Goal: Information Seeking & Learning: Learn about a topic

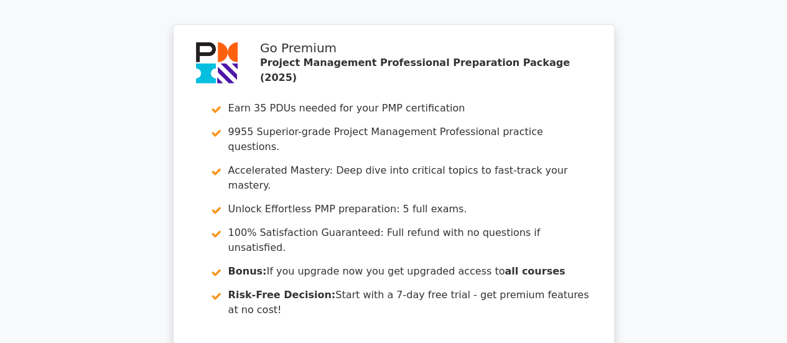
scroll to position [4666, 0]
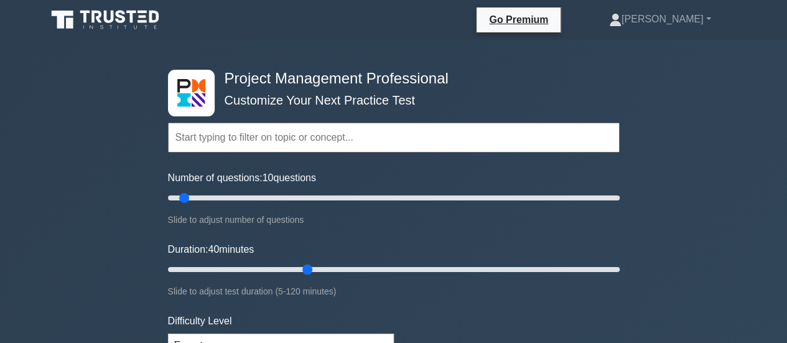
drag, startPoint x: 193, startPoint y: 266, endPoint x: 300, endPoint y: 271, distance: 106.5
type input "40"
click at [300, 271] on input "Duration: 40 minutes" at bounding box center [394, 269] width 452 height 15
drag, startPoint x: 187, startPoint y: 196, endPoint x: 256, endPoint y: 203, distance: 68.8
type input "40"
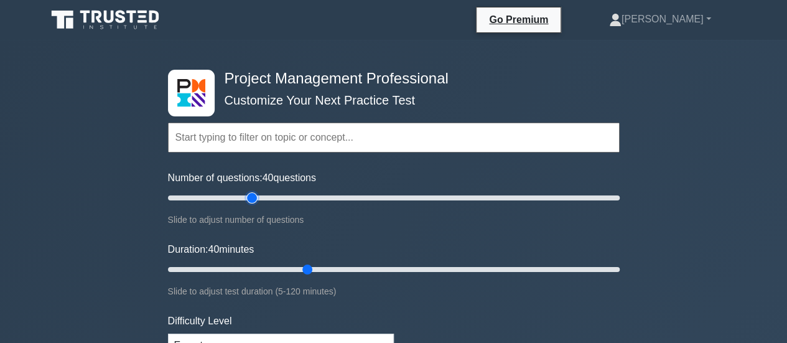
click at [256, 203] on input "Number of questions: 40 questions" at bounding box center [394, 197] width 452 height 15
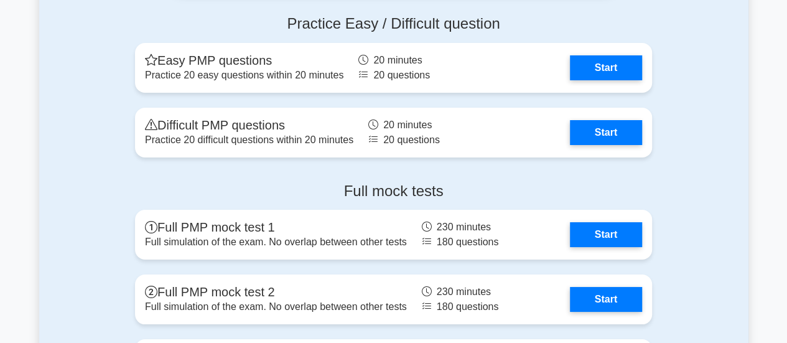
scroll to position [4604, 0]
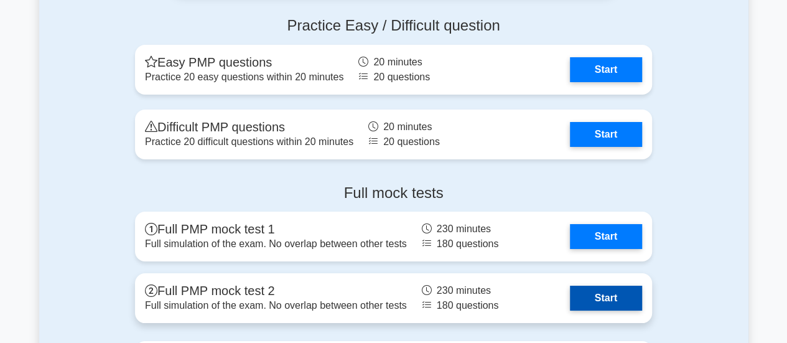
click at [608, 296] on link "Start" at bounding box center [606, 298] width 72 height 25
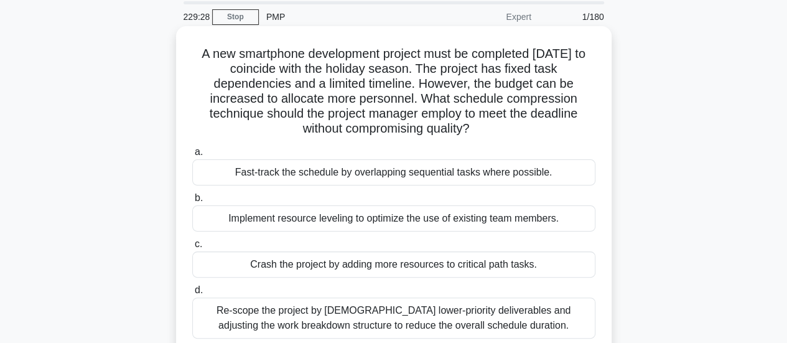
scroll to position [62, 0]
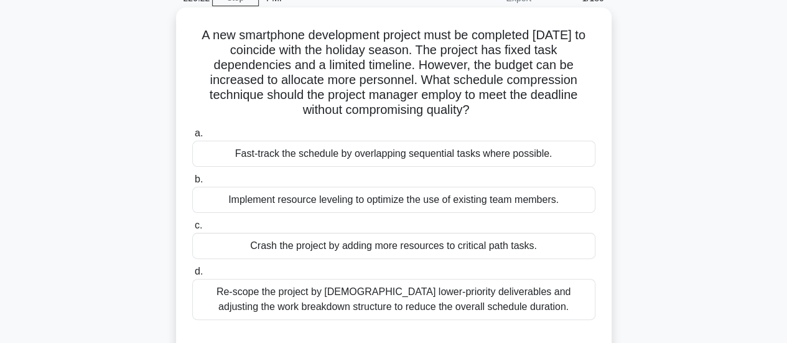
drag, startPoint x: 307, startPoint y: 95, endPoint x: 471, endPoint y: 113, distance: 164.5
click at [471, 113] on h5 "A new smartphone development project must be completed within six months to coi…" at bounding box center [394, 72] width 406 height 91
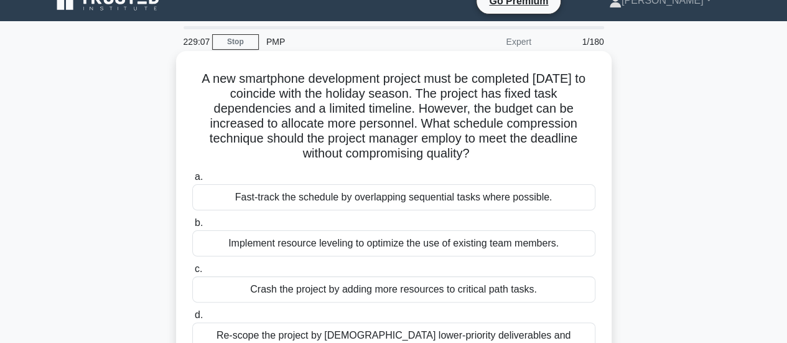
scroll to position [0, 0]
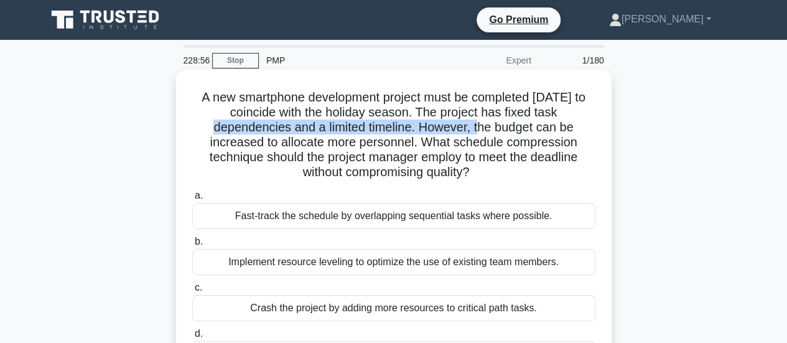
drag, startPoint x: 538, startPoint y: 115, endPoint x: 417, endPoint y: 133, distance: 121.9
click at [417, 133] on h5 "A new smartphone development project must be completed within six months to coi…" at bounding box center [394, 135] width 406 height 91
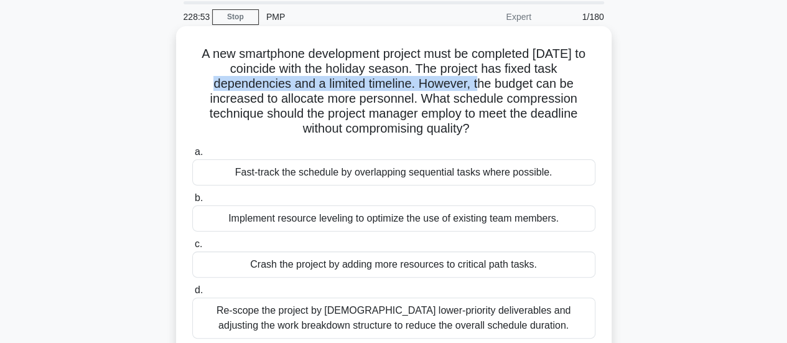
scroll to position [62, 0]
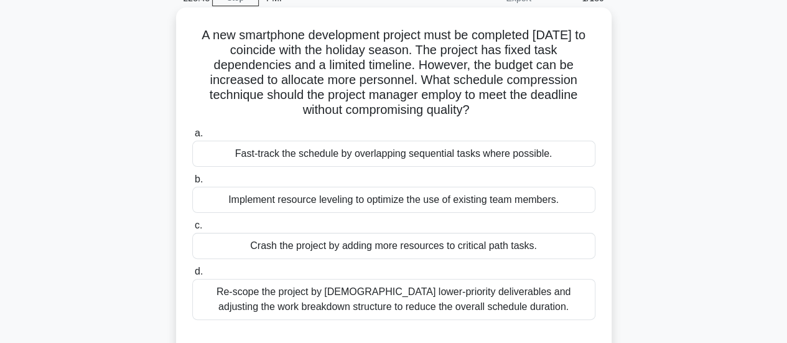
click at [353, 245] on div "Crash the project by adding more resources to critical path tasks." at bounding box center [393, 246] width 403 height 26
click at [192, 230] on input "c. Crash the project by adding more resources to critical path tasks." at bounding box center [192, 225] width 0 height 8
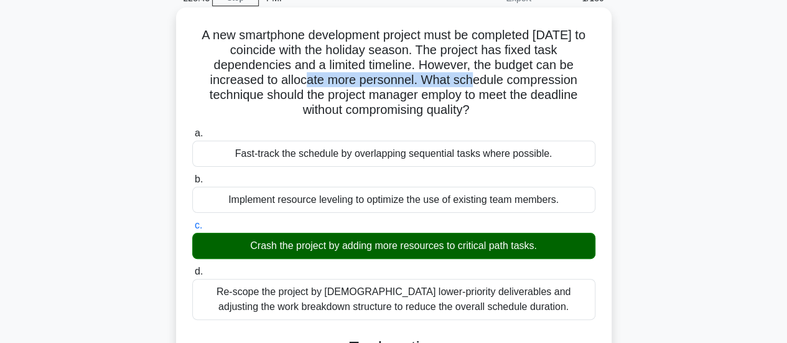
drag, startPoint x: 245, startPoint y: 78, endPoint x: 411, endPoint y: 81, distance: 165.5
click at [411, 81] on h5 "A new smartphone development project must be completed within six months to coi…" at bounding box center [394, 72] width 406 height 91
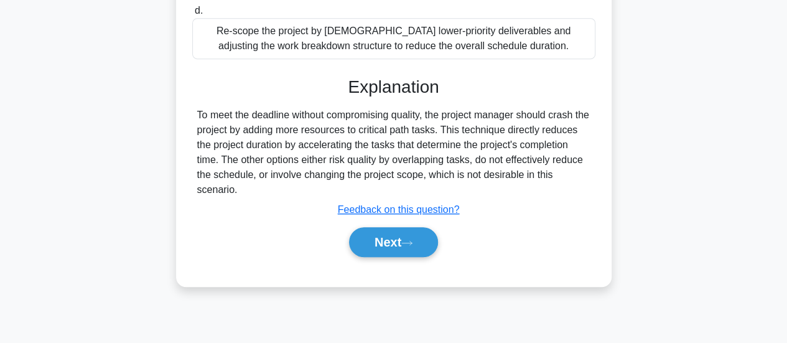
scroll to position [329, 0]
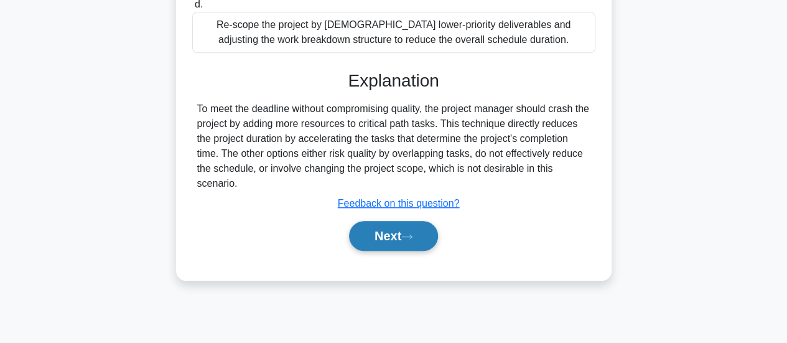
click at [412, 237] on icon at bounding box center [406, 236] width 11 height 7
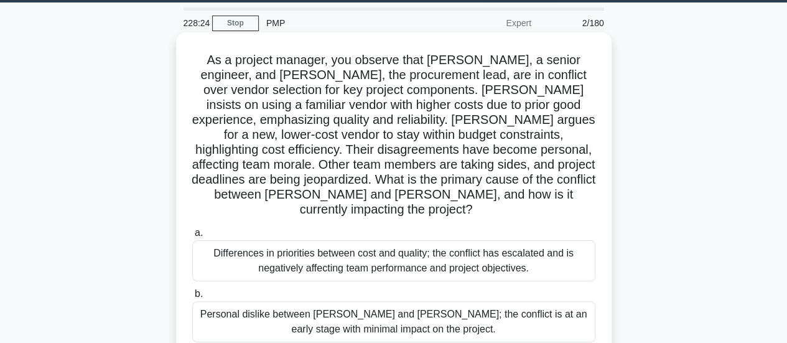
scroll to position [18, 0]
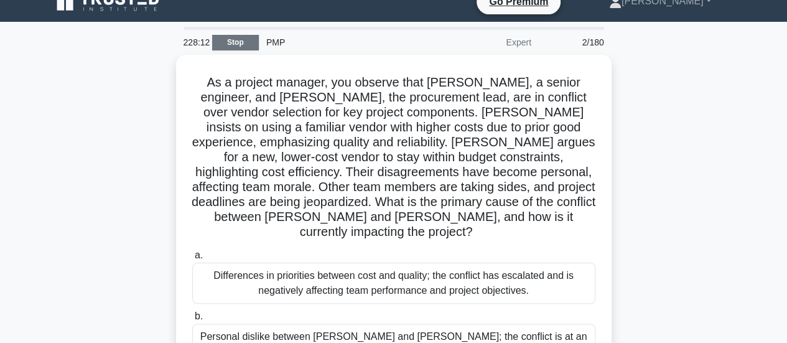
click at [235, 35] on link "Stop" at bounding box center [235, 43] width 47 height 16
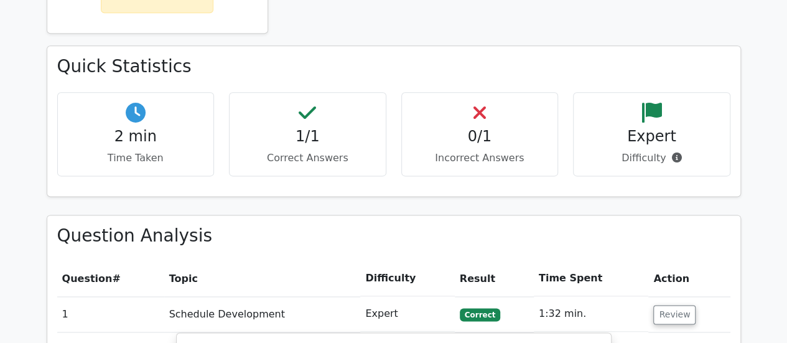
scroll to position [871, 0]
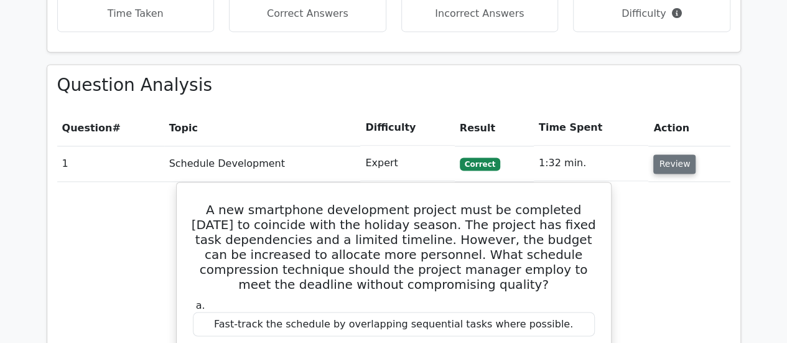
click at [667, 154] on button "Review" at bounding box center [674, 163] width 42 height 19
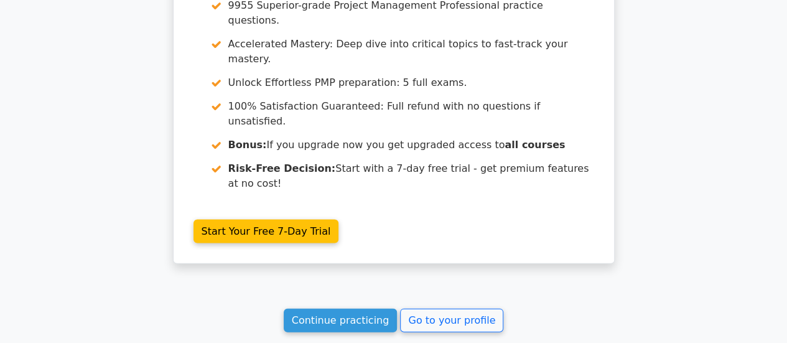
scroll to position [1265, 0]
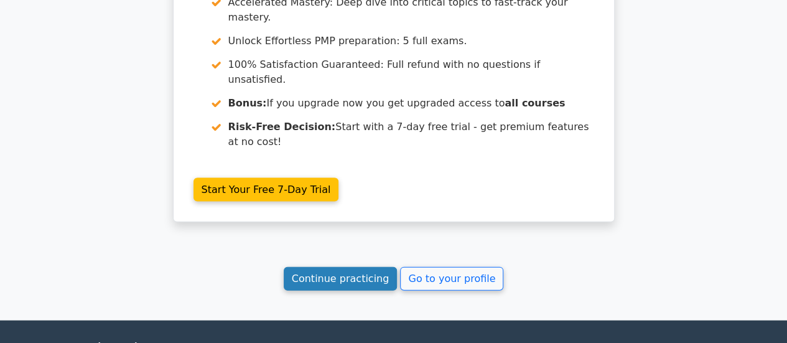
click at [367, 267] on link "Continue practicing" at bounding box center [341, 279] width 114 height 24
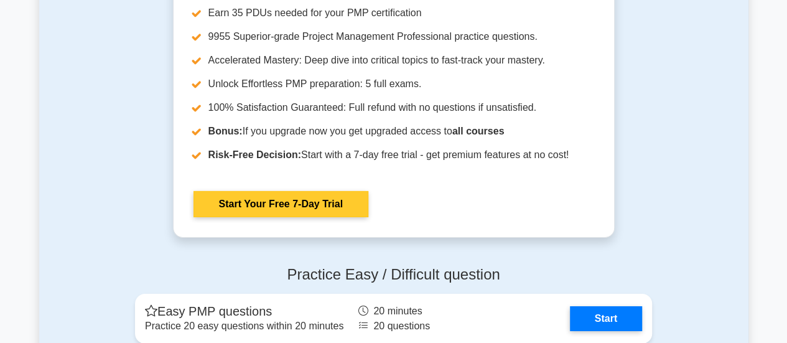
scroll to position [4542, 0]
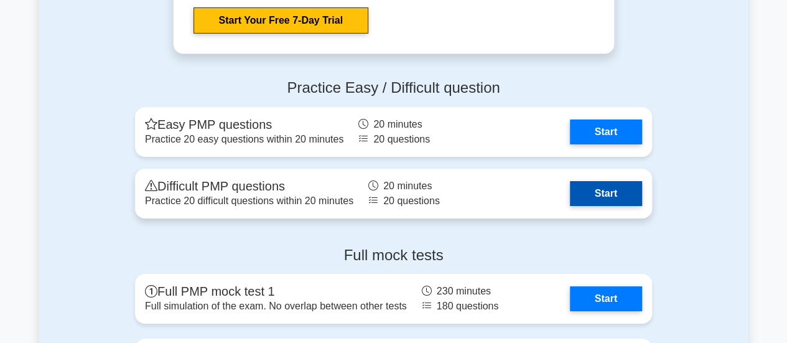
click at [570, 191] on link "Start" at bounding box center [606, 193] width 72 height 25
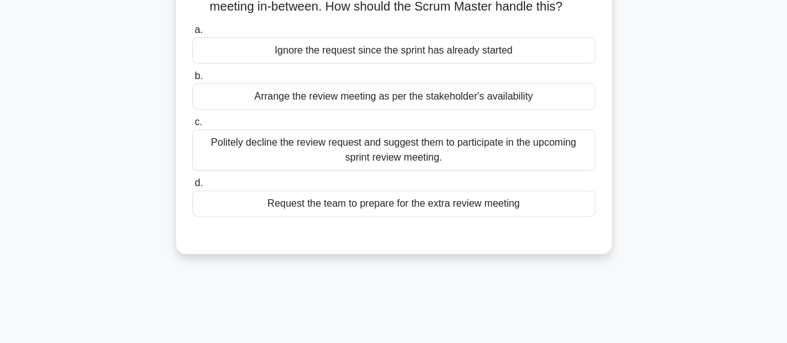
scroll to position [124, 0]
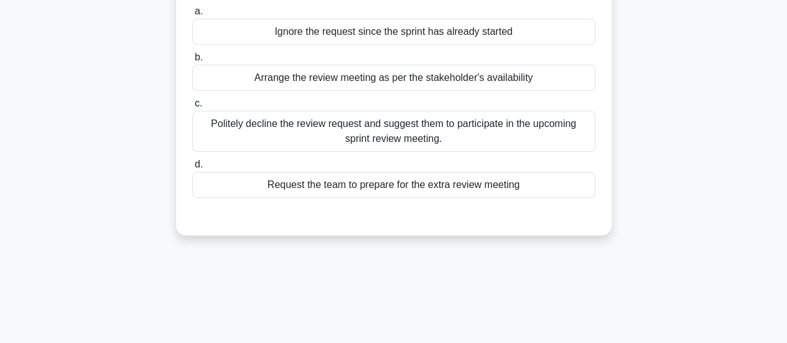
click at [443, 151] on div "a. Ignore the request since the sprint has already started b. Arrange the revie…" at bounding box center [394, 100] width 418 height 199
click at [447, 146] on div "Politely decline the review request and suggest them to participate in the upco…" at bounding box center [393, 131] width 403 height 41
click at [192, 108] on input "c. Politely decline the review request and suggest them to participate in the u…" at bounding box center [192, 104] width 0 height 8
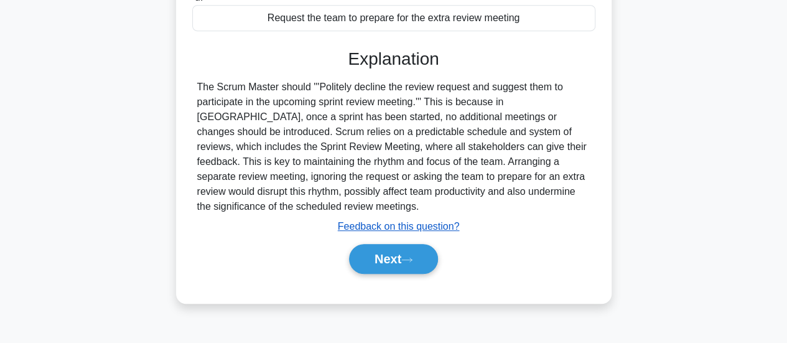
scroll to position [329, 0]
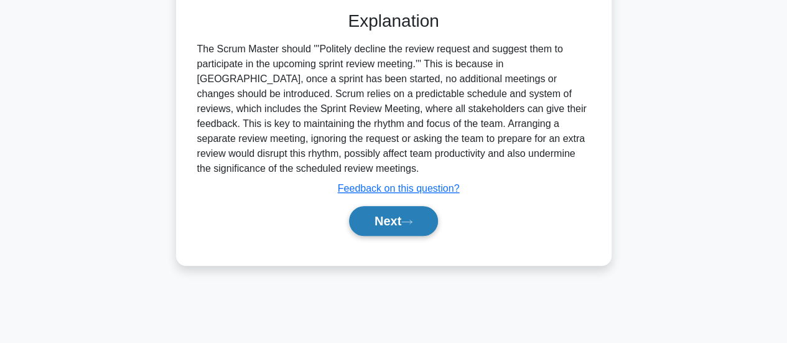
click at [429, 213] on button "Next" at bounding box center [393, 221] width 89 height 30
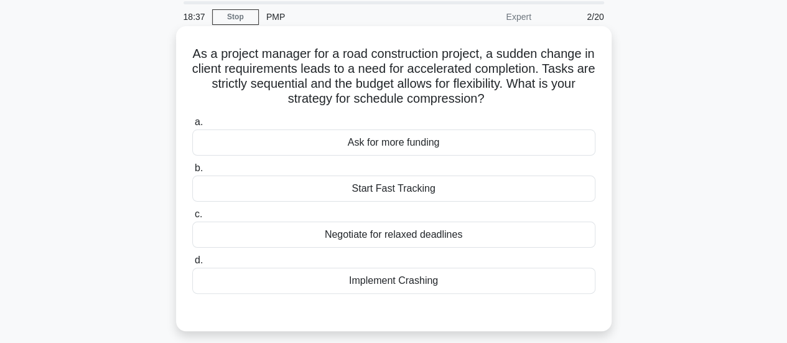
scroll to position [62, 0]
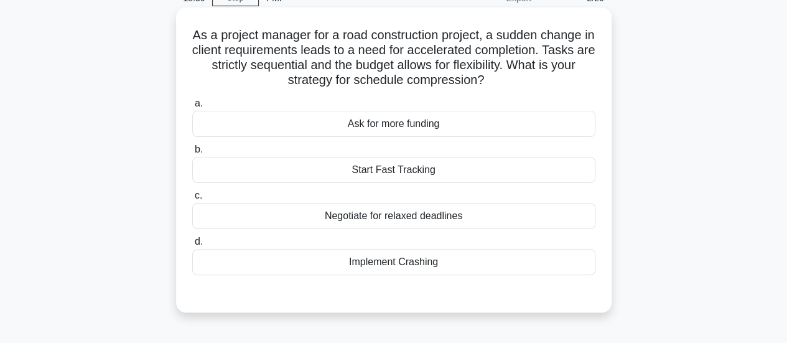
click at [388, 267] on div "Implement Crashing" at bounding box center [393, 262] width 403 height 26
click at [192, 246] on input "d. Implement Crashing" at bounding box center [192, 242] width 0 height 8
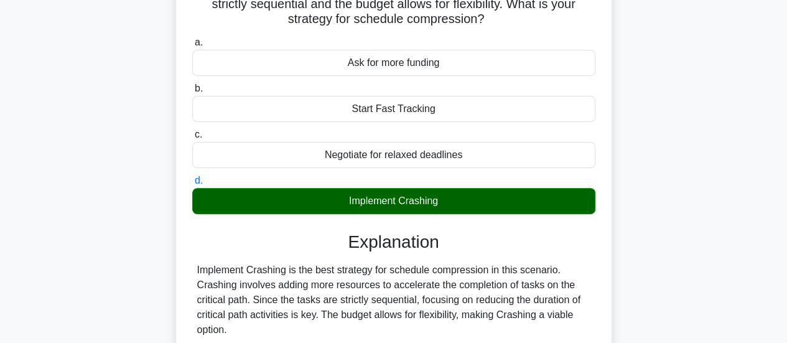
scroll to position [363, 0]
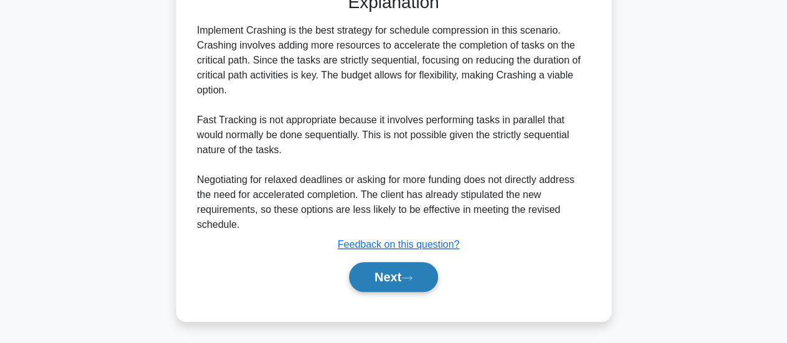
click at [388, 282] on button "Next" at bounding box center [393, 277] width 89 height 30
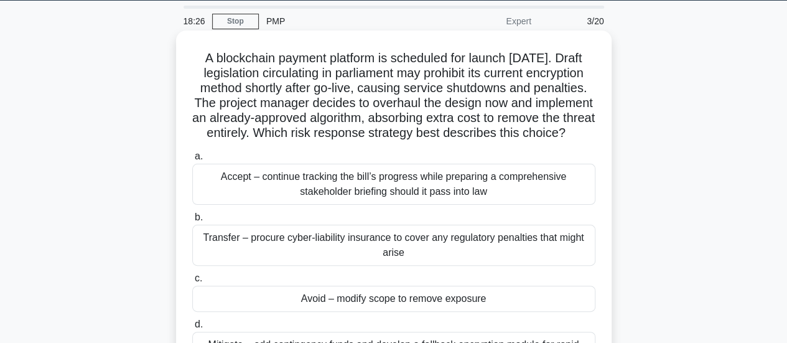
scroll to position [0, 0]
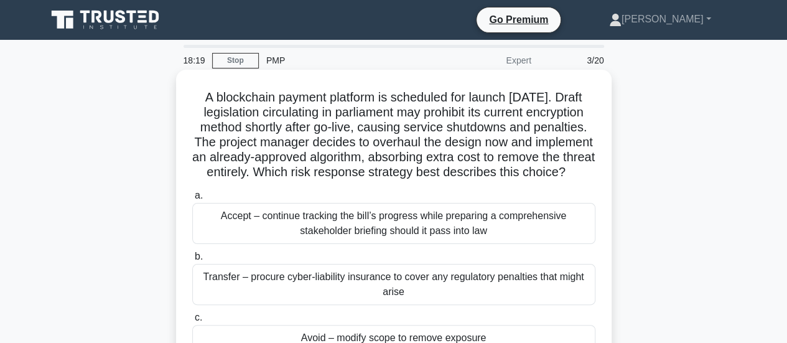
drag, startPoint x: 347, startPoint y: 174, endPoint x: 438, endPoint y: 186, distance: 91.7
click at [438, 180] on h5 "A blockchain payment platform is scheduled for launch in six months. Draft legi…" at bounding box center [394, 135] width 406 height 91
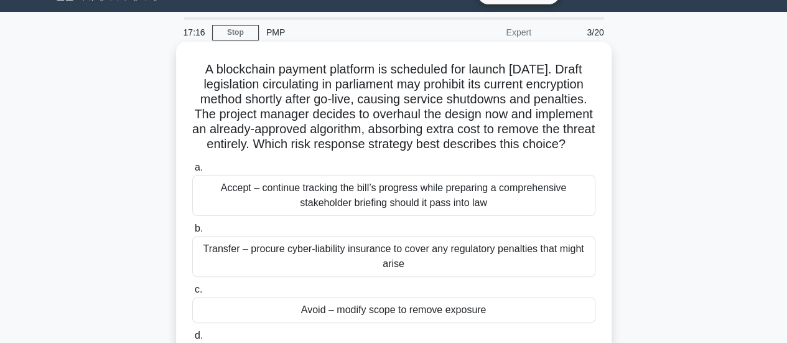
scroll to position [124, 0]
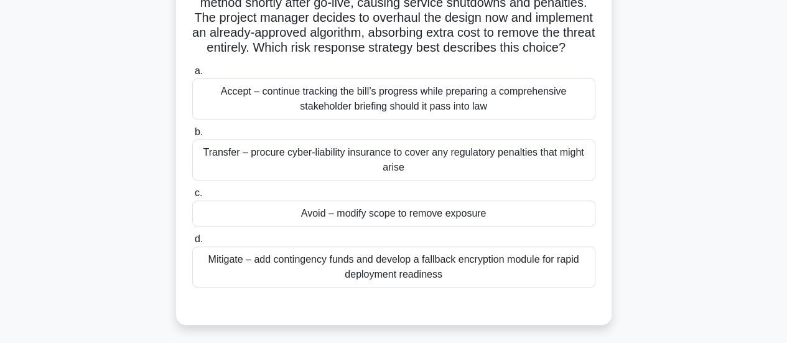
click at [395, 287] on div "Mitigate – add contingency funds and develop a fallback encryption module for r…" at bounding box center [393, 266] width 403 height 41
click at [192, 243] on input "d. Mitigate – add contingency funds and develop a fallback encryption module fo…" at bounding box center [192, 239] width 0 height 8
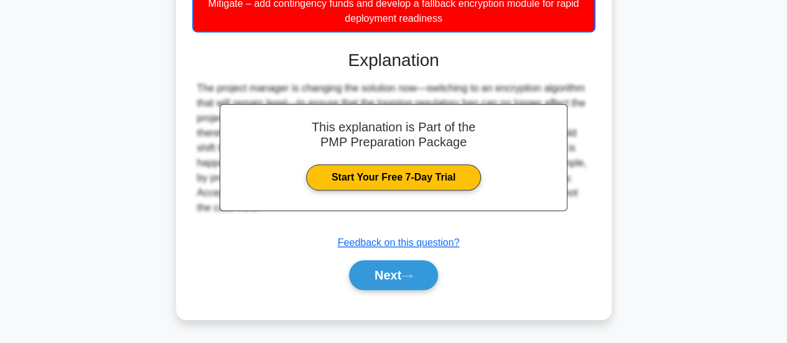
scroll to position [394, 0]
click at [385, 276] on button "Next" at bounding box center [393, 275] width 89 height 30
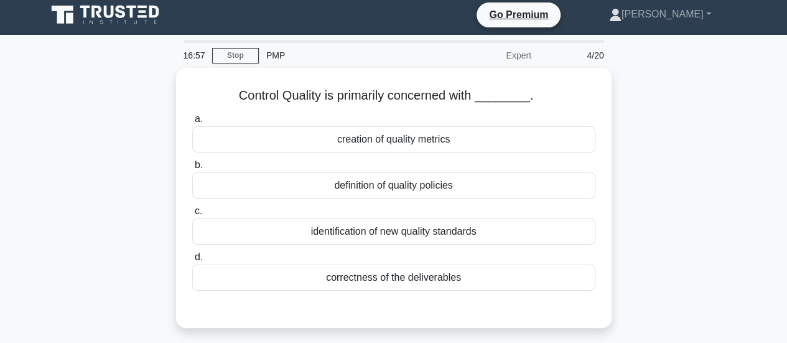
scroll to position [0, 0]
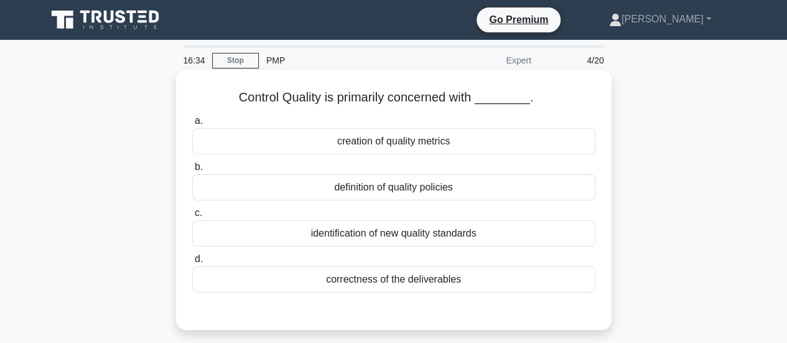
click at [385, 282] on div "correctness of the deliverables" at bounding box center [393, 279] width 403 height 26
click at [192, 263] on input "d. correctness of the deliverables" at bounding box center [192, 259] width 0 height 8
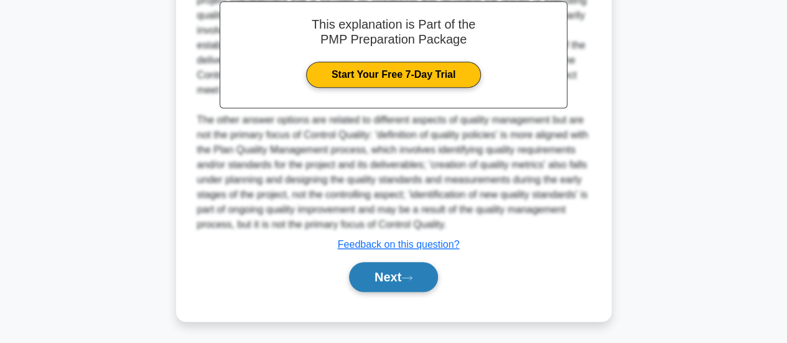
click at [385, 282] on button "Next" at bounding box center [393, 277] width 89 height 30
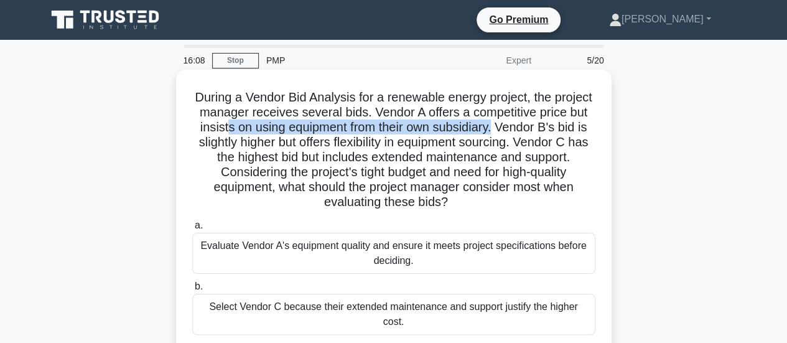
drag, startPoint x: 276, startPoint y: 129, endPoint x: 548, endPoint y: 131, distance: 271.9
click at [548, 131] on h5 "During a Vendor Bid Analysis for a renewable energy project, the project manage…" at bounding box center [394, 150] width 406 height 121
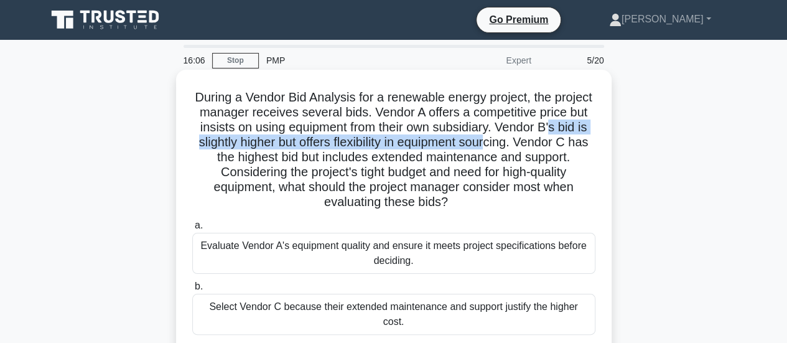
drag, startPoint x: 215, startPoint y: 147, endPoint x: 556, endPoint y: 150, distance: 340.3
click at [556, 150] on h5 "During a Vendor Bid Analysis for a renewable energy project, the project manage…" at bounding box center [394, 150] width 406 height 121
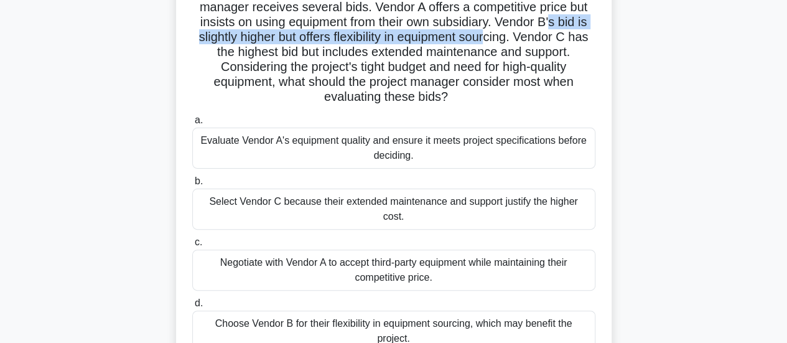
scroll to position [124, 0]
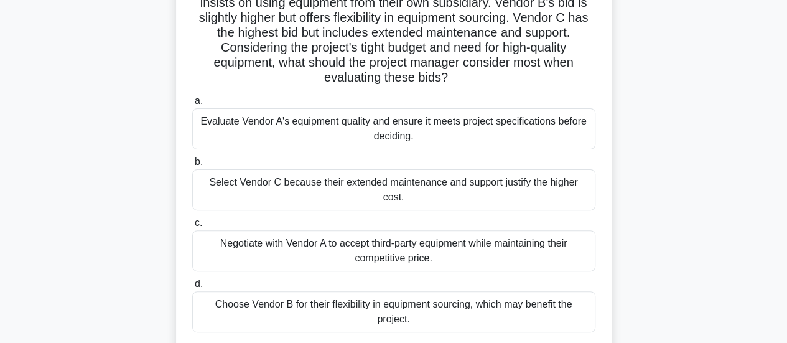
click at [439, 240] on div "Negotiate with Vendor A to accept third-party equipment while maintaining their…" at bounding box center [393, 250] width 403 height 41
click at [192, 227] on input "c. Negotiate with Vendor A to accept third-party equipment while maintaining th…" at bounding box center [192, 223] width 0 height 8
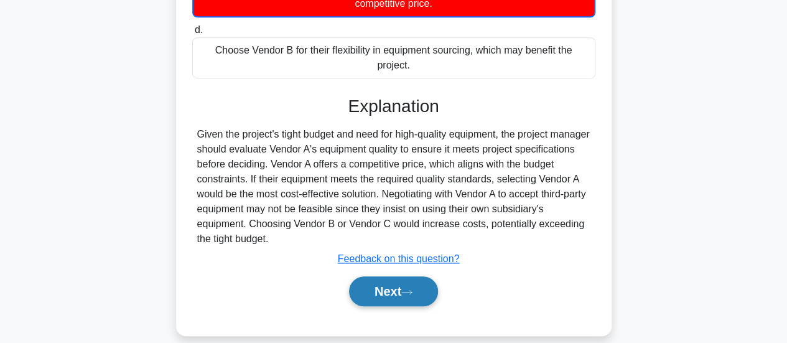
click at [408, 282] on button "Next" at bounding box center [393, 291] width 89 height 30
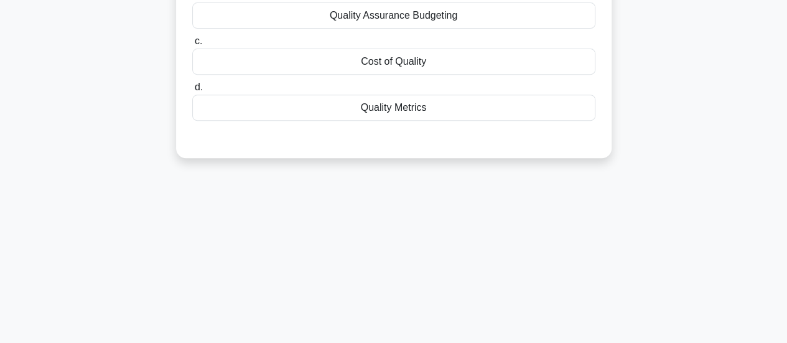
scroll to position [18, 0]
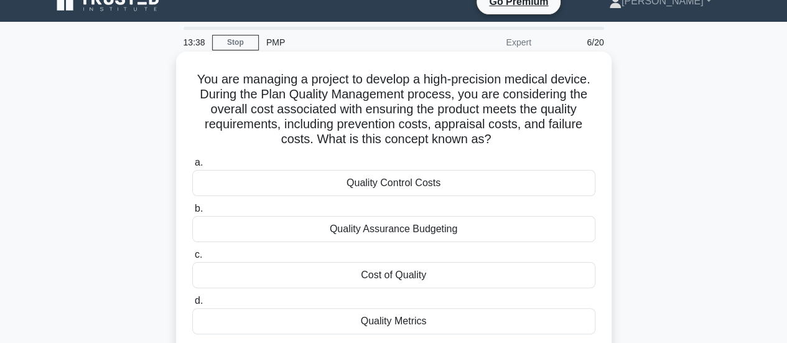
click at [378, 279] on div "Cost of Quality" at bounding box center [393, 275] width 403 height 26
click at [192, 259] on input "c. Cost of Quality" at bounding box center [192, 255] width 0 height 8
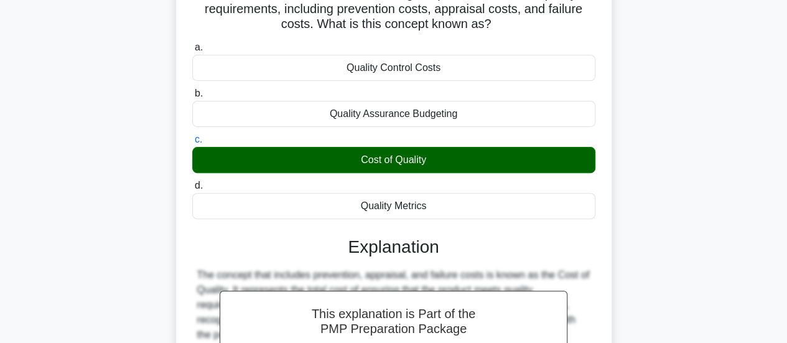
scroll to position [329, 0]
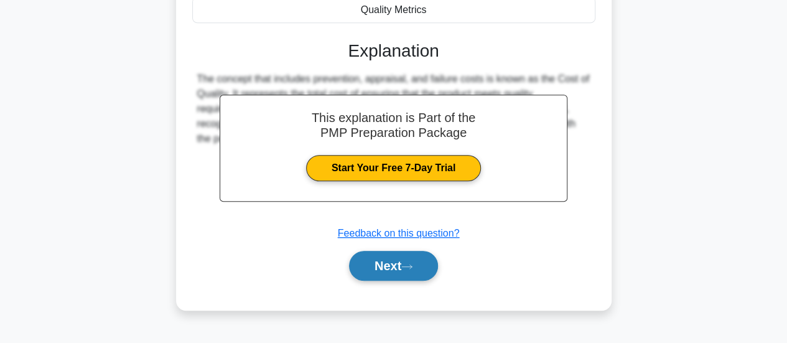
click at [390, 256] on button "Next" at bounding box center [393, 266] width 89 height 30
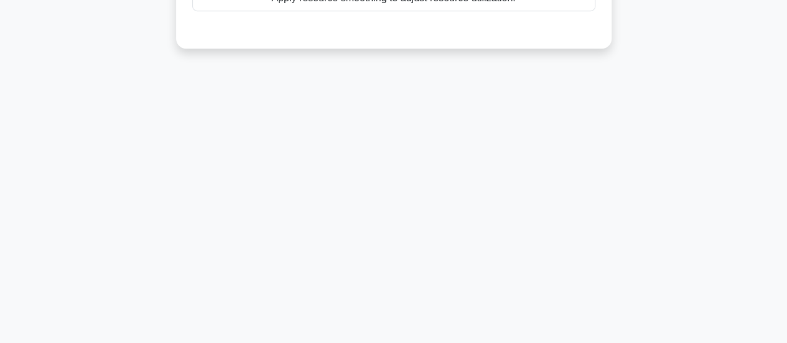
scroll to position [18, 0]
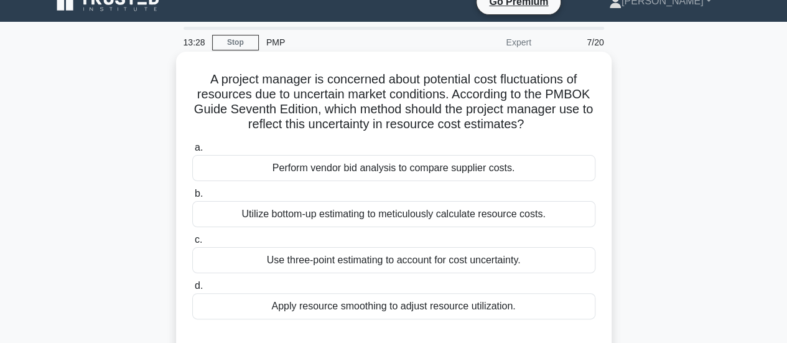
drag, startPoint x: 455, startPoint y: 96, endPoint x: 553, endPoint y: 125, distance: 102.0
click at [553, 125] on h5 "A project manager is concerned about potential cost fluctuations of resources d…" at bounding box center [394, 102] width 406 height 61
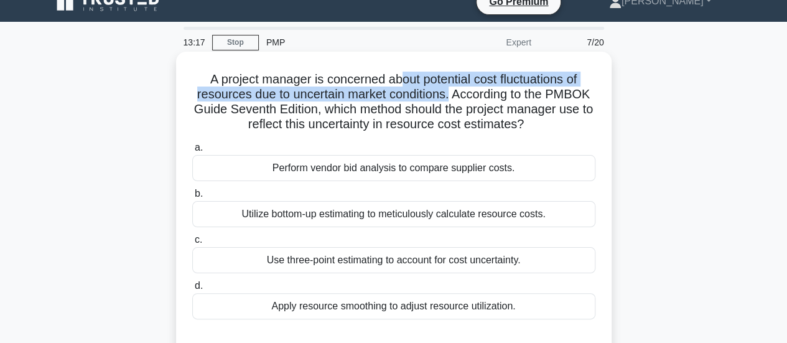
drag, startPoint x: 399, startPoint y: 81, endPoint x: 450, endPoint y: 100, distance: 53.7
click at [450, 100] on h5 "A project manager is concerned about potential cost fluctuations of resources d…" at bounding box center [394, 102] width 406 height 61
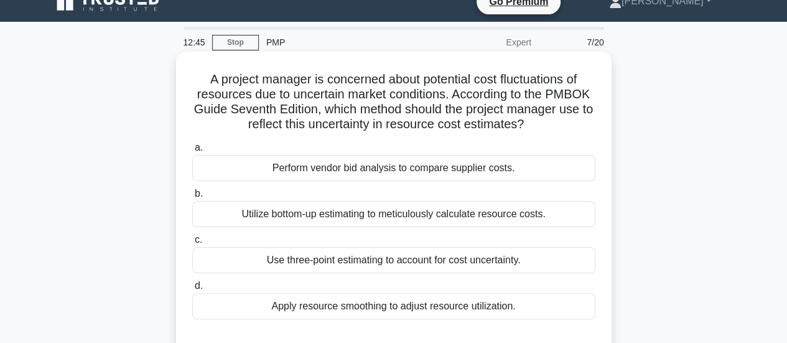
click at [461, 219] on div "Utilize bottom-up estimating to meticulously calculate resource costs." at bounding box center [393, 214] width 403 height 26
click at [192, 198] on input "b. Utilize bottom-up estimating to meticulously calculate resource costs." at bounding box center [192, 194] width 0 height 8
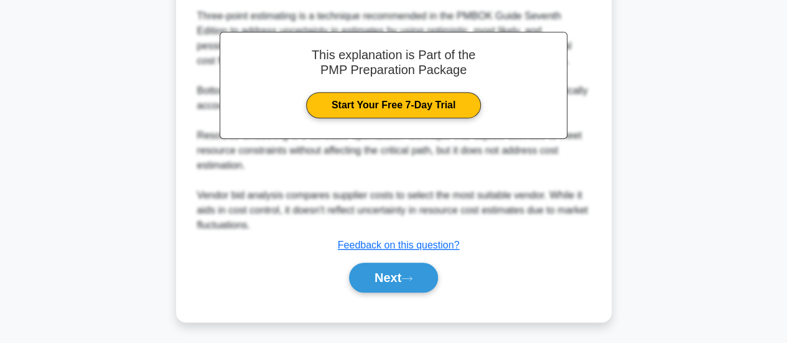
scroll to position [380, 0]
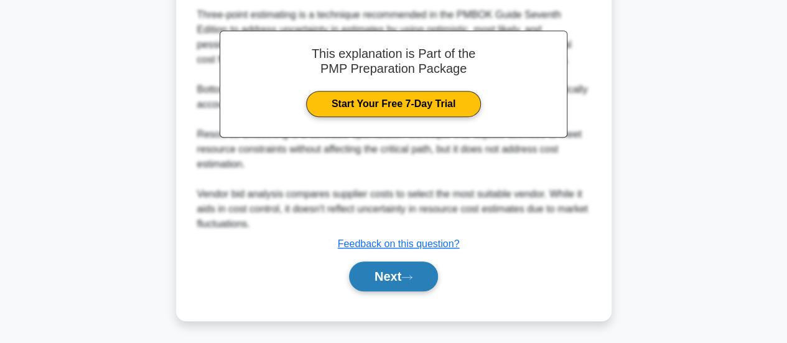
click at [384, 273] on button "Next" at bounding box center [393, 276] width 89 height 30
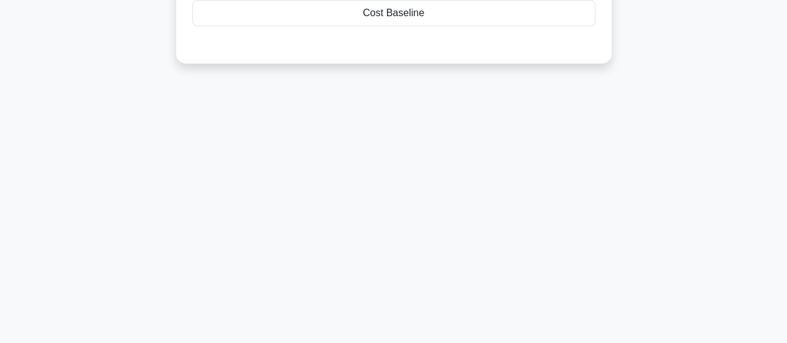
scroll to position [0, 0]
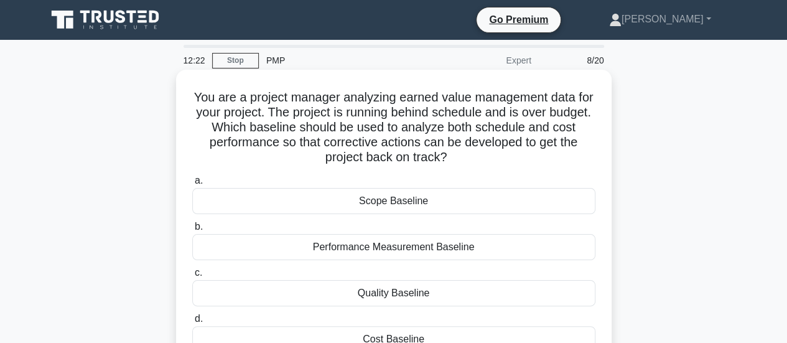
drag, startPoint x: 249, startPoint y: 129, endPoint x: 498, endPoint y: 159, distance: 250.7
click at [498, 159] on h5 "You are a project manager analyzing earned value management data for your proje…" at bounding box center [394, 128] width 406 height 76
click at [462, 159] on icon ".spinner_0XTQ{transform-origin:center;animation:spinner_y6GP .75s linear infini…" at bounding box center [454, 158] width 15 height 15
click at [361, 248] on div "Performance Measurement Baseline" at bounding box center [393, 247] width 403 height 26
click at [192, 231] on input "b. Performance Measurement Baseline" at bounding box center [192, 227] width 0 height 8
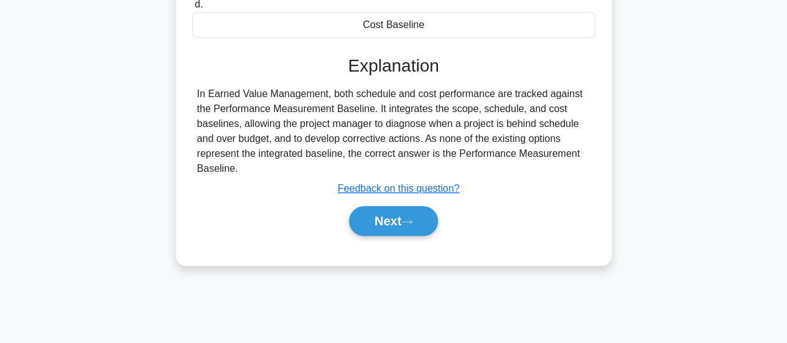
scroll to position [329, 0]
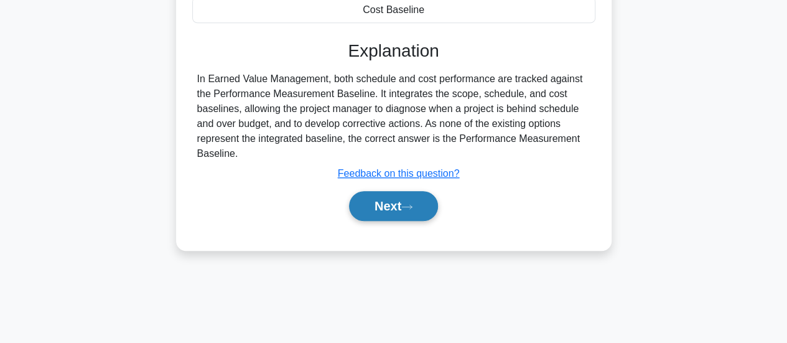
click at [368, 208] on button "Next" at bounding box center [393, 206] width 89 height 30
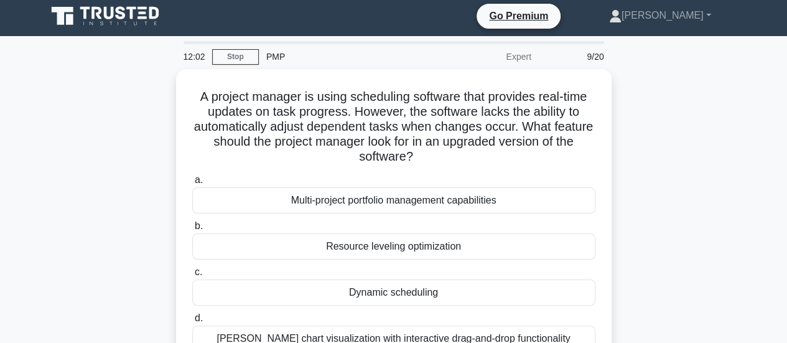
scroll to position [0, 0]
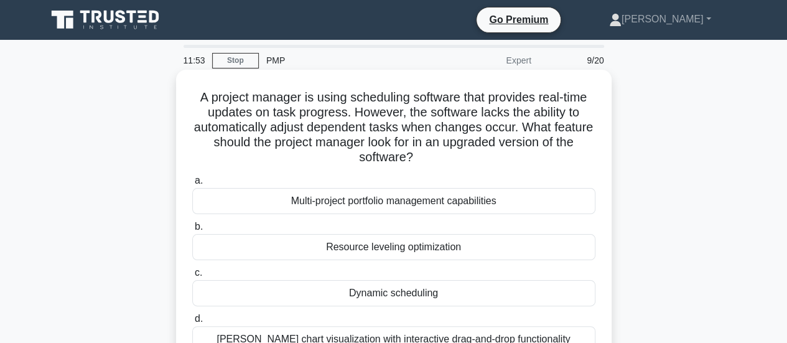
drag, startPoint x: 545, startPoint y: 126, endPoint x: 561, endPoint y: 160, distance: 37.3
click at [561, 160] on h5 "A project manager is using scheduling software that provides real-time updates …" at bounding box center [394, 128] width 406 height 76
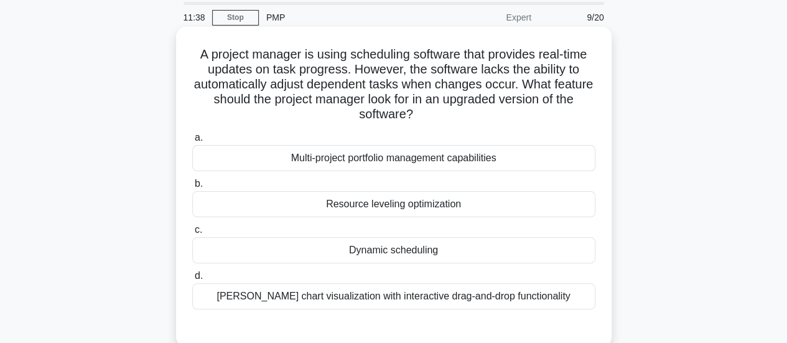
scroll to position [62, 0]
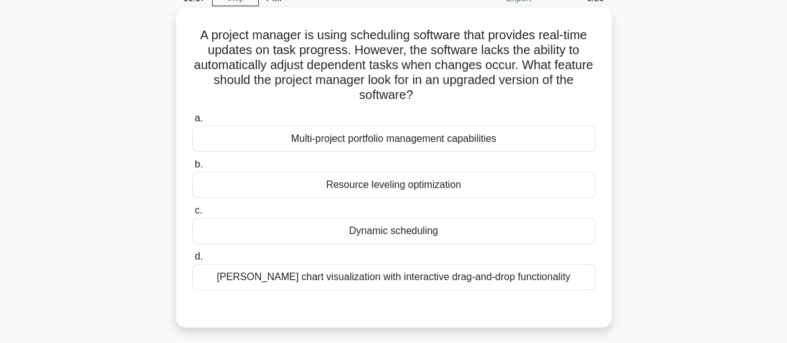
click at [396, 227] on div "Dynamic scheduling" at bounding box center [393, 231] width 403 height 26
click at [192, 215] on input "c. Dynamic scheduling" at bounding box center [192, 211] width 0 height 8
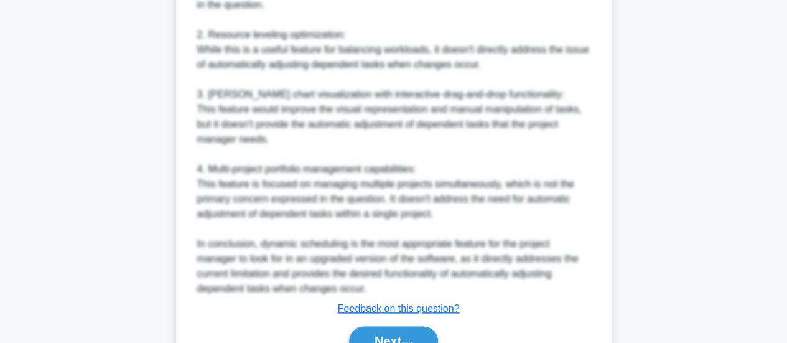
scroll to position [631, 0]
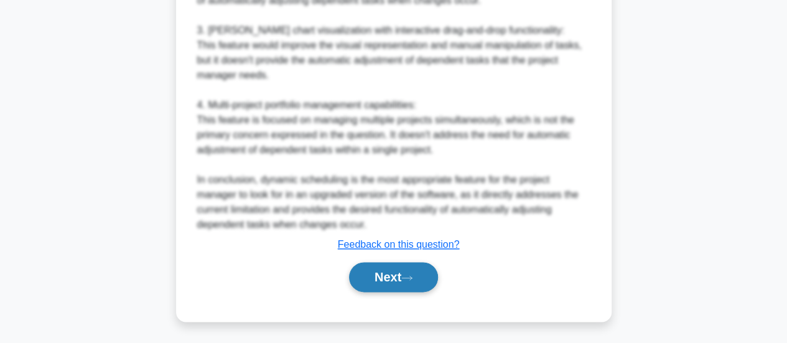
click at [394, 263] on button "Next" at bounding box center [393, 277] width 89 height 30
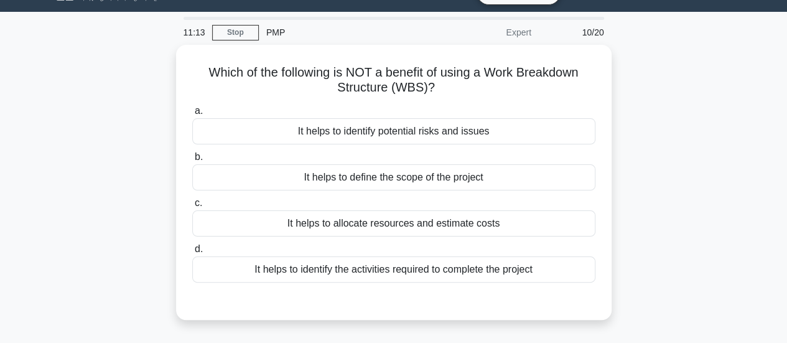
scroll to position [0, 0]
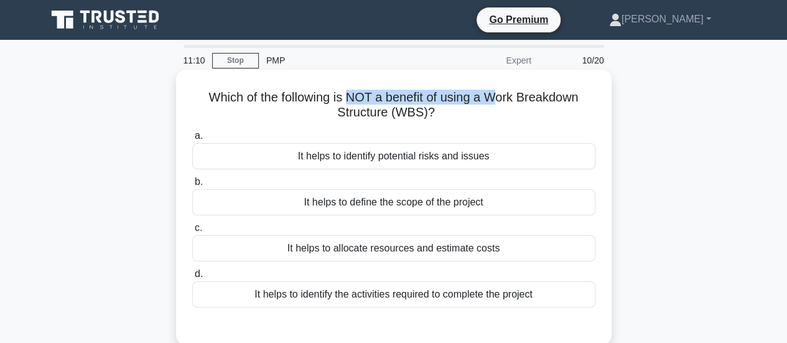
drag, startPoint x: 347, startPoint y: 99, endPoint x: 495, endPoint y: 101, distance: 147.5
click at [495, 101] on h5 "Which of the following is NOT a benefit of using a Work Breakdown Structure (WB…" at bounding box center [394, 105] width 406 height 31
click at [390, 156] on div "It helps to identify potential risks and issues" at bounding box center [393, 156] width 403 height 26
click at [192, 140] on input "a. It helps to identify potential risks and issues" at bounding box center [192, 136] width 0 height 8
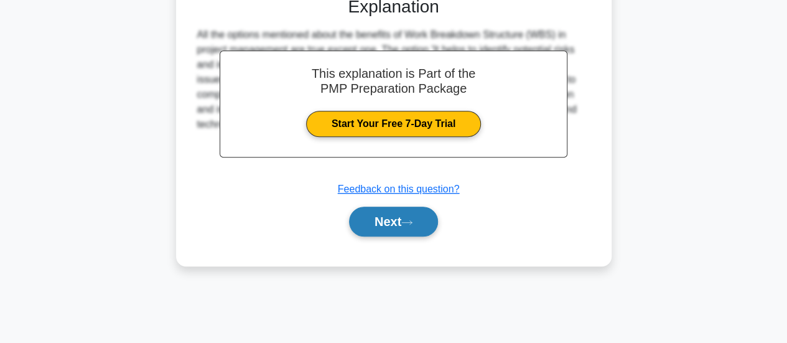
scroll to position [329, 0]
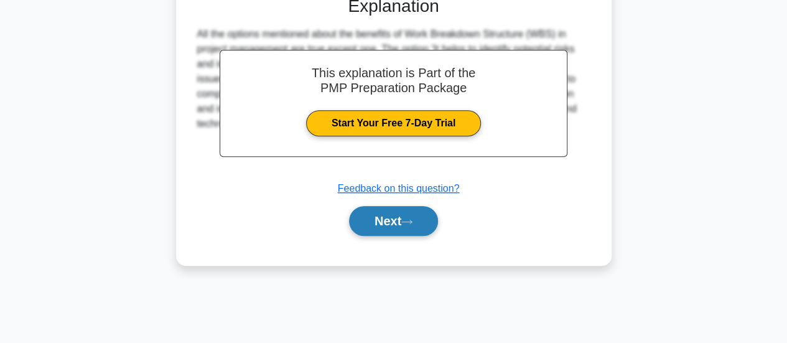
click at [388, 221] on button "Next" at bounding box center [393, 221] width 89 height 30
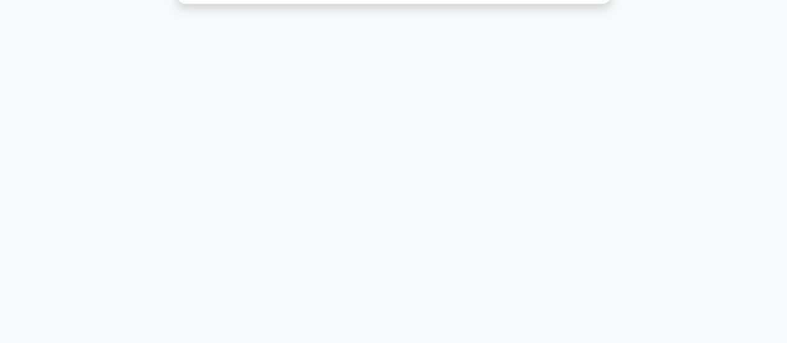
scroll to position [0, 0]
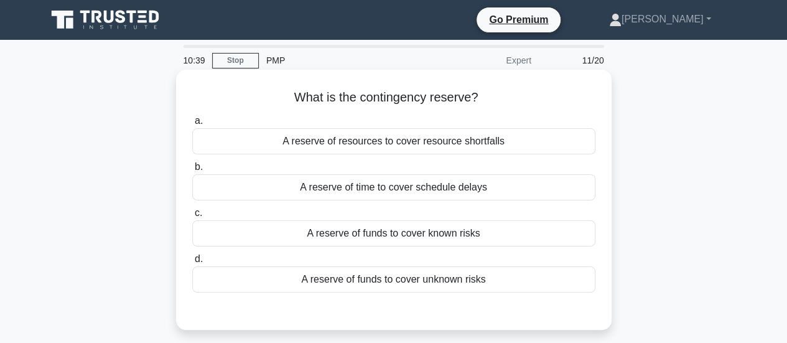
click at [437, 240] on div "A reserve of funds to cover known risks" at bounding box center [393, 233] width 403 height 26
click at [192, 217] on input "c. A reserve of funds to cover known risks" at bounding box center [192, 213] width 0 height 8
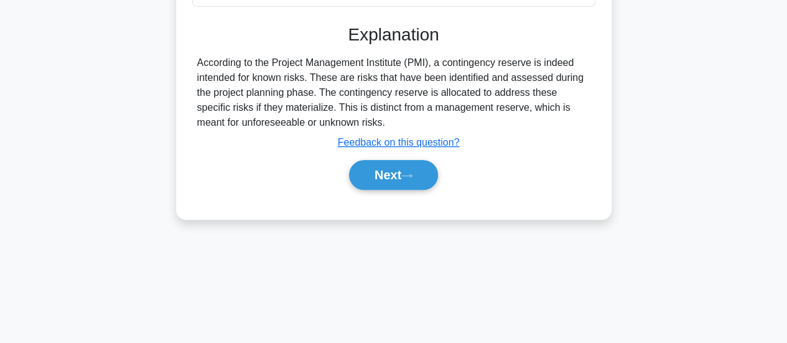
scroll to position [267, 0]
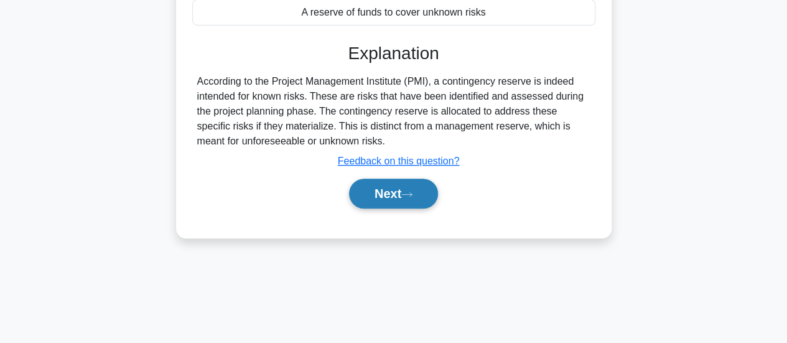
click at [395, 196] on button "Next" at bounding box center [393, 194] width 89 height 30
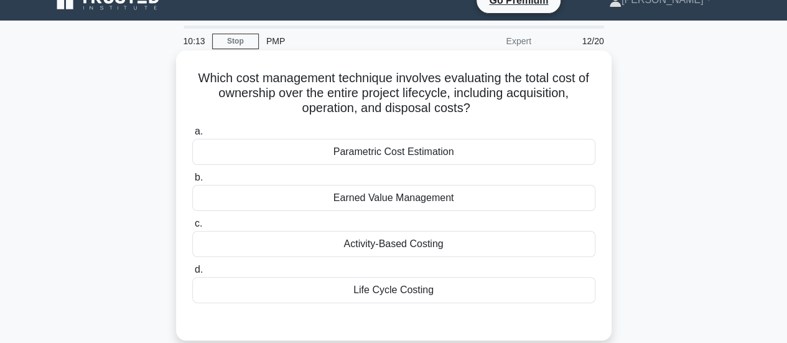
scroll to position [0, 0]
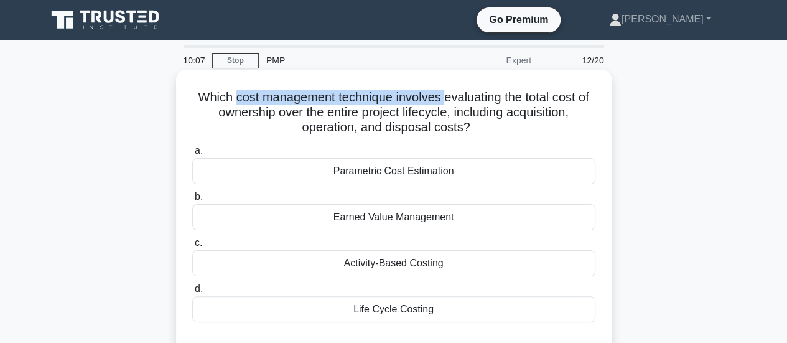
drag, startPoint x: 231, startPoint y: 98, endPoint x: 361, endPoint y: 97, distance: 129.4
click at [439, 97] on h5 "Which cost management technique involves evaluating the total cost of ownership…" at bounding box center [394, 113] width 406 height 46
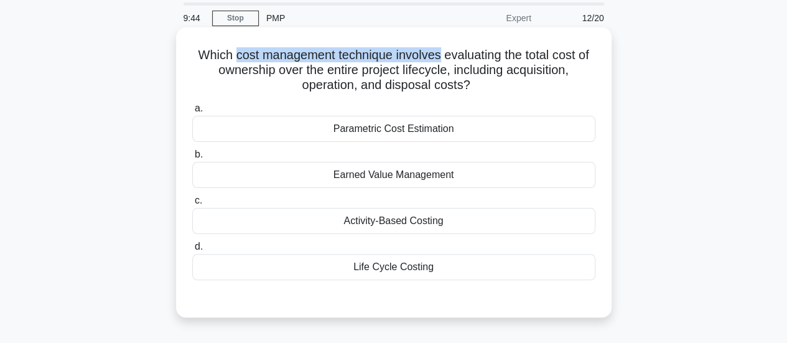
scroll to position [62, 0]
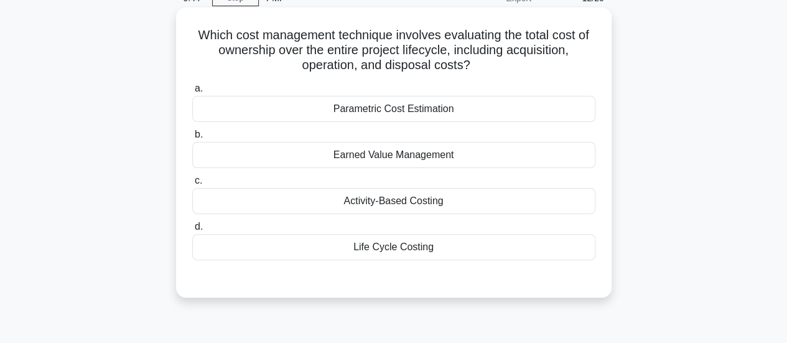
click at [409, 253] on div "Life Cycle Costing" at bounding box center [393, 247] width 403 height 26
click at [192, 231] on input "d. Life Cycle Costing" at bounding box center [192, 227] width 0 height 8
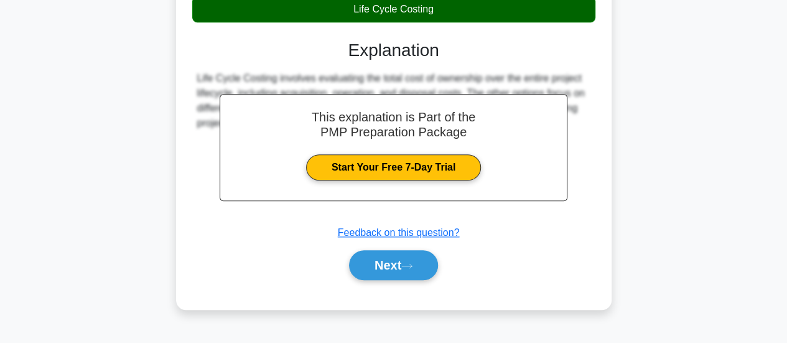
scroll to position [329, 0]
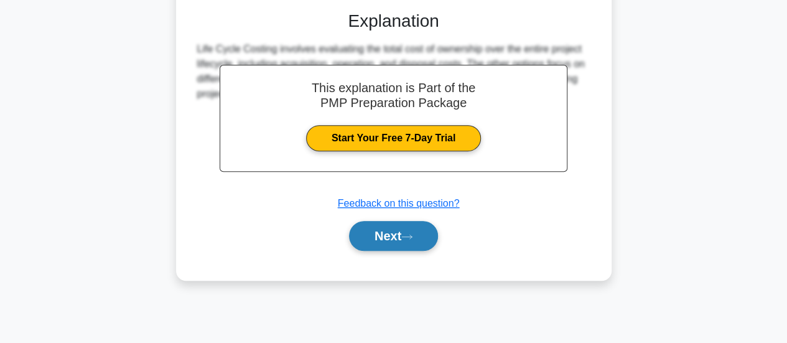
click at [419, 236] on button "Next" at bounding box center [393, 236] width 89 height 30
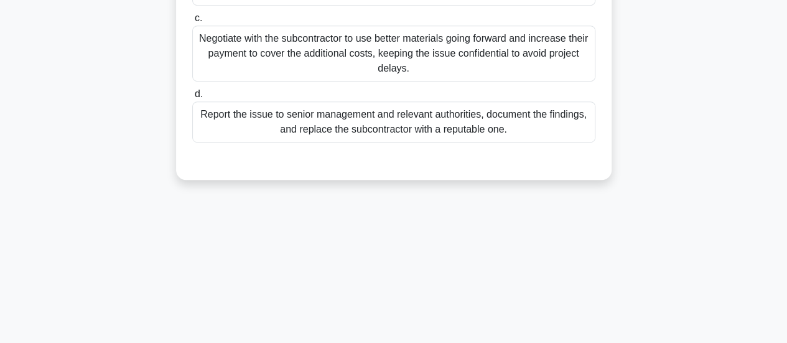
scroll to position [0, 0]
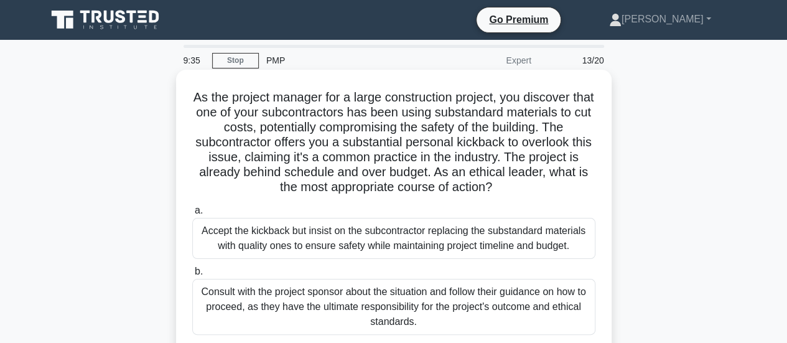
drag, startPoint x: 437, startPoint y: 174, endPoint x: 505, endPoint y: 187, distance: 69.1
click at [505, 187] on h5 "As the project manager for a large construction project, you discover that one …" at bounding box center [394, 143] width 406 height 106
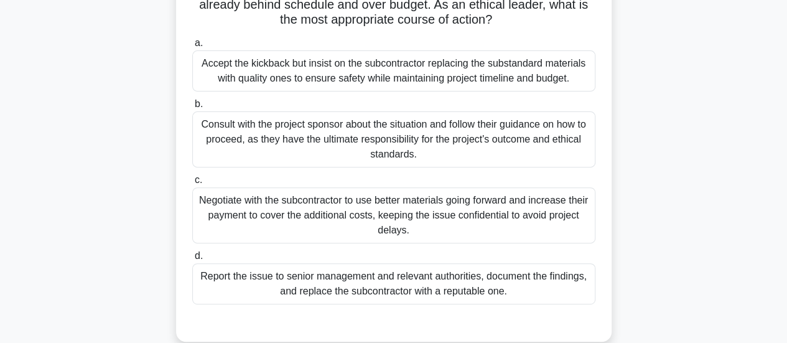
scroll to position [187, 0]
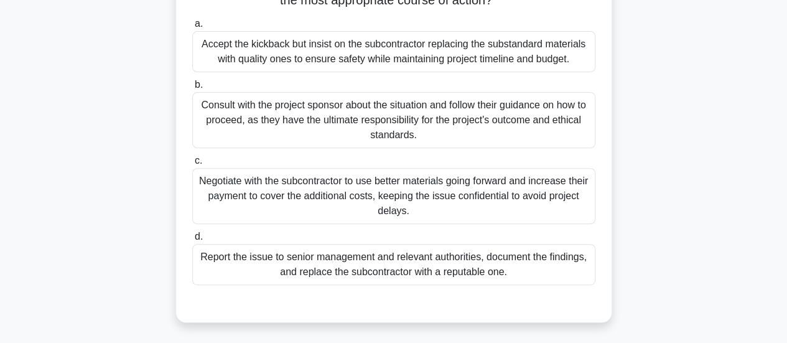
click at [402, 268] on div "Report the issue to senior management and relevant authorities, document the fi…" at bounding box center [393, 264] width 403 height 41
click at [192, 241] on input "d. Report the issue to senior management and relevant authorities, document the…" at bounding box center [192, 237] width 0 height 8
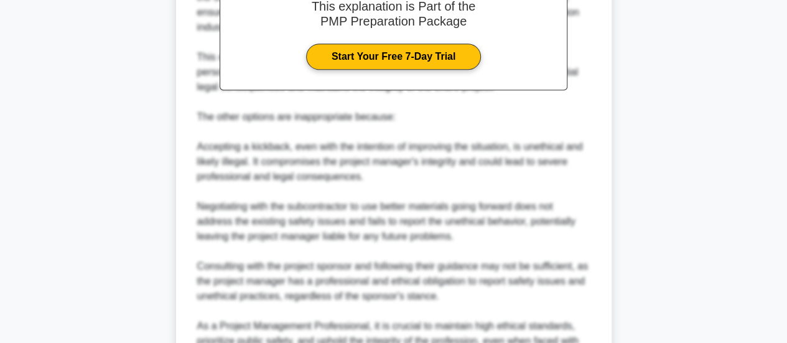
scroll to position [691, 0]
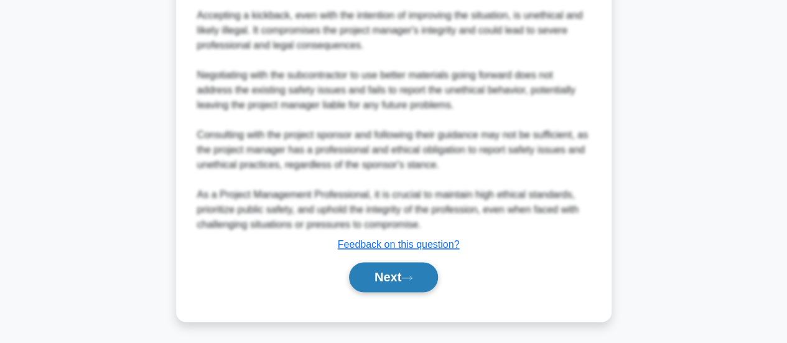
click at [388, 282] on button "Next" at bounding box center [393, 277] width 89 height 30
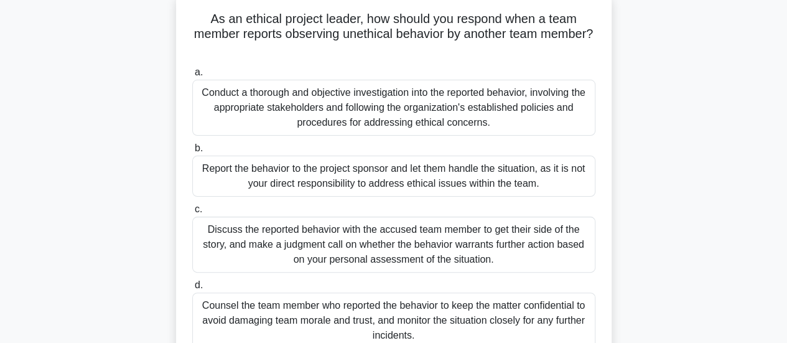
scroll to position [124, 0]
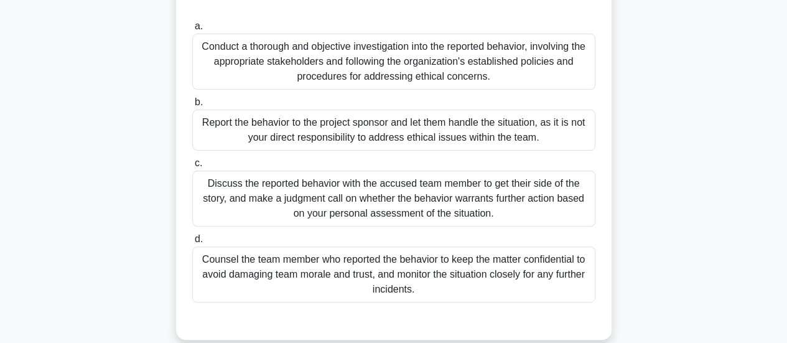
click at [316, 73] on div "Conduct a thorough and objective investigation into the reported behavior, invo…" at bounding box center [393, 62] width 403 height 56
click at [192, 30] on input "a. Conduct a thorough and objective investigation into the reported behavior, i…" at bounding box center [192, 26] width 0 height 8
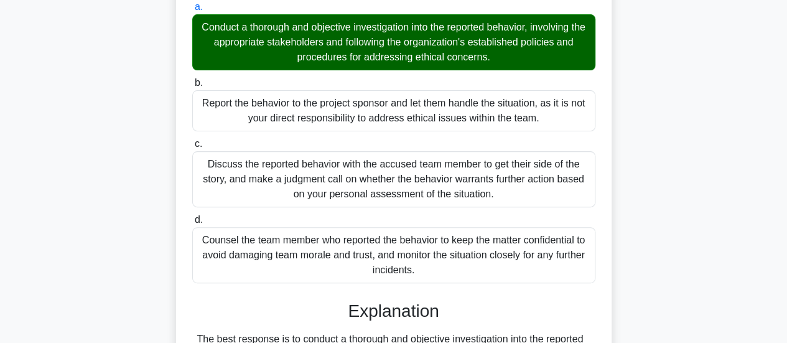
scroll to position [436, 0]
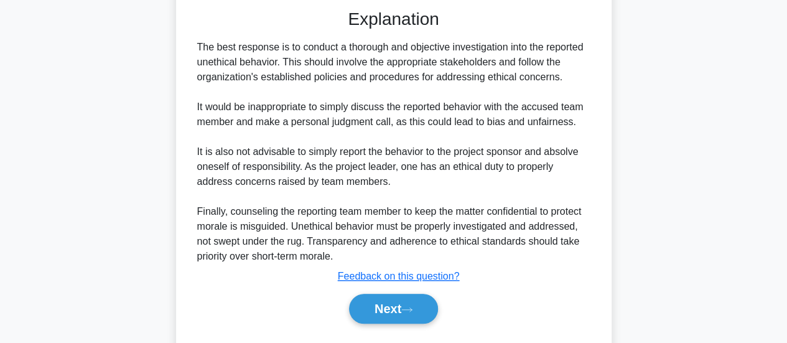
click at [386, 322] on button "Next" at bounding box center [393, 309] width 89 height 30
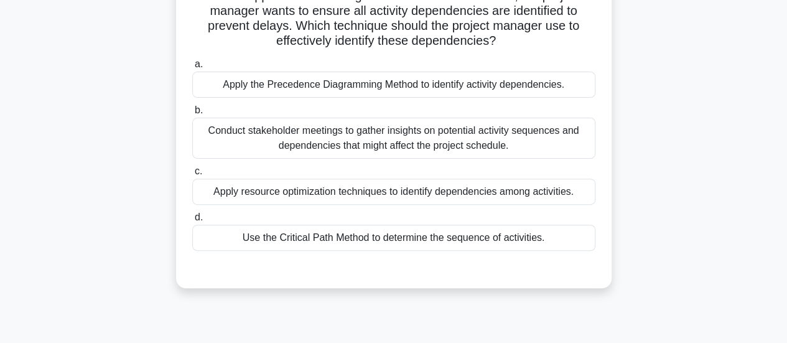
scroll to position [18, 0]
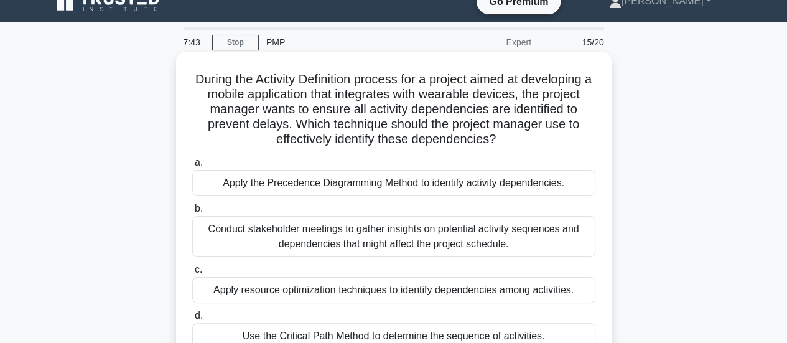
drag, startPoint x: 296, startPoint y: 122, endPoint x: 508, endPoint y: 137, distance: 212.7
click at [508, 137] on h5 "During the Activity Definition process for a project aimed at developing a mobi…" at bounding box center [394, 110] width 406 height 76
click at [403, 187] on div "Apply the Precedence Diagramming Method to identify activity dependencies." at bounding box center [393, 183] width 403 height 26
click at [416, 188] on div "Apply the Precedence Diagramming Method to identify activity dependencies." at bounding box center [393, 183] width 403 height 26
click at [192, 167] on input "a. Apply the Precedence Diagramming Method to identify activity dependencies." at bounding box center [192, 163] width 0 height 8
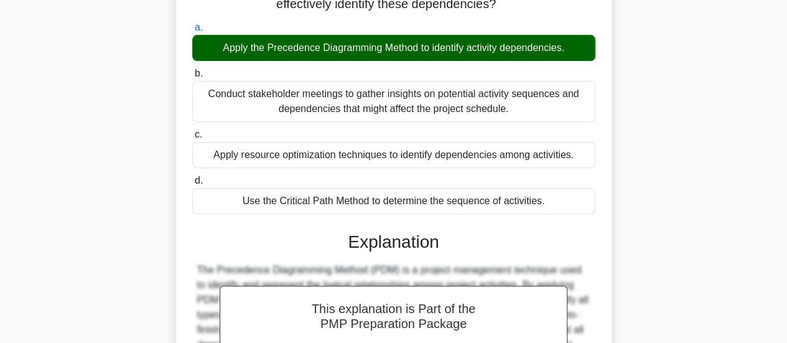
scroll to position [329, 0]
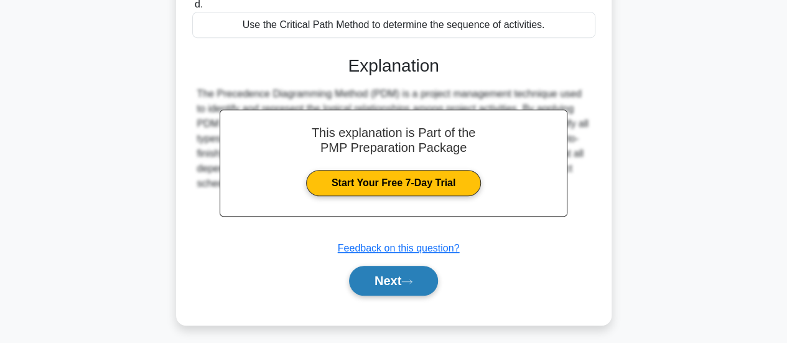
click at [416, 283] on button "Next" at bounding box center [393, 281] width 89 height 30
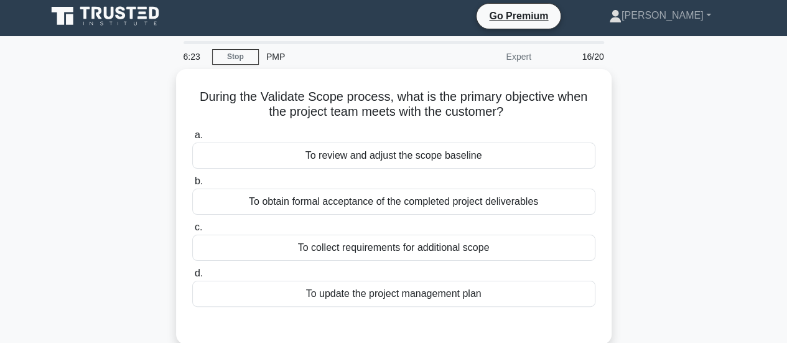
scroll to position [0, 0]
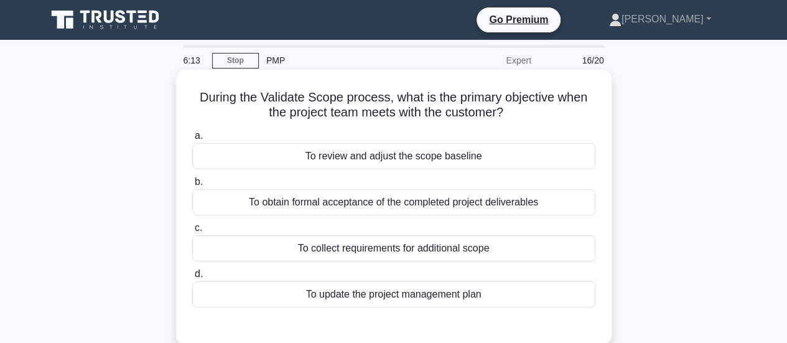
click at [431, 203] on div "To obtain formal acceptance of the completed project deliverables" at bounding box center [393, 202] width 403 height 26
click at [192, 186] on input "b. To obtain formal acceptance of the completed project deliverables" at bounding box center [192, 182] width 0 height 8
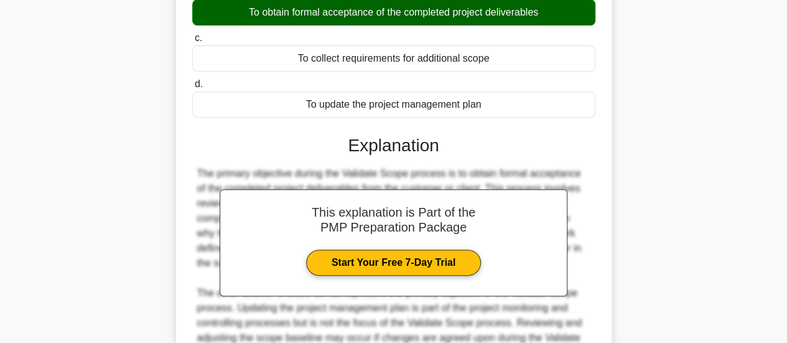
scroll to position [311, 0]
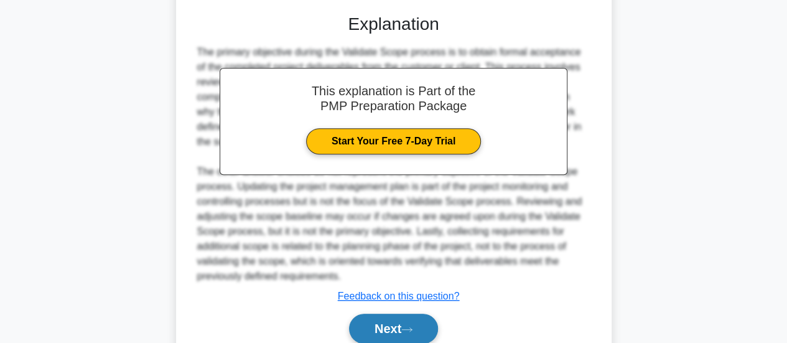
click at [384, 328] on button "Next" at bounding box center [393, 329] width 89 height 30
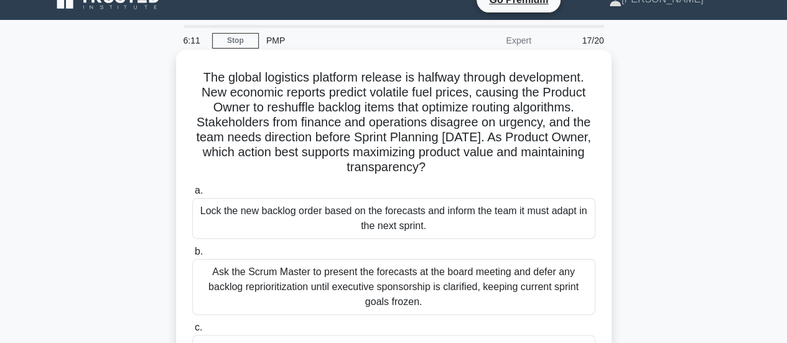
scroll to position [0, 0]
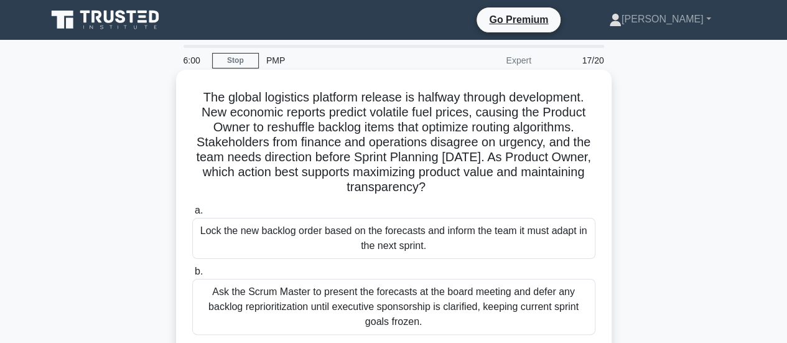
drag, startPoint x: 524, startPoint y: 159, endPoint x: 512, endPoint y: 183, distance: 27.0
click at [512, 183] on h5 "The global logistics platform release is halfway through development. New econo…" at bounding box center [394, 143] width 406 height 106
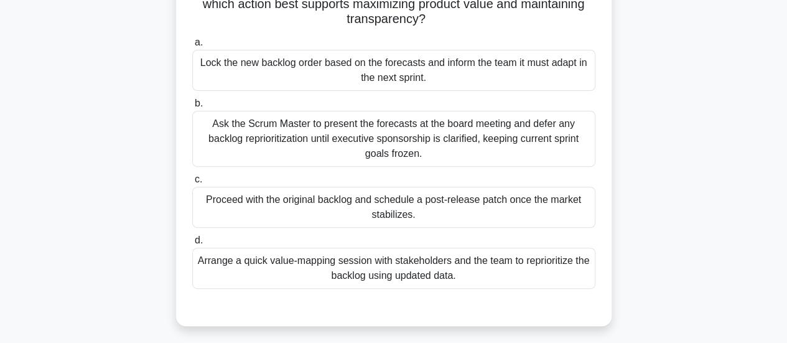
scroll to position [187, 0]
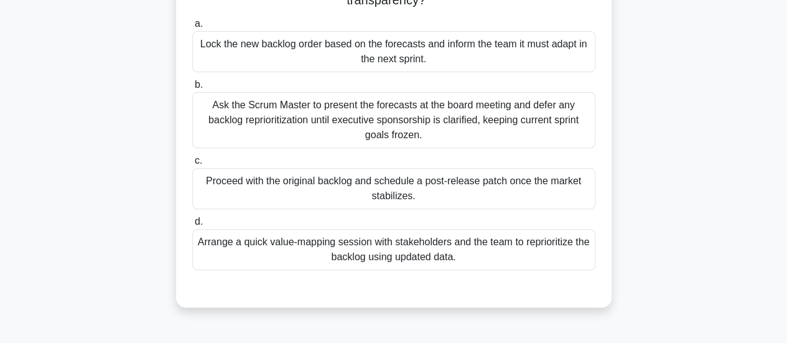
click at [422, 258] on div "Arrange a quick value-mapping session with stakeholders and the team to reprior…" at bounding box center [393, 249] width 403 height 41
click at [192, 226] on input "d. Arrange a quick value-mapping session with stakeholders and the team to repr…" at bounding box center [192, 222] width 0 height 8
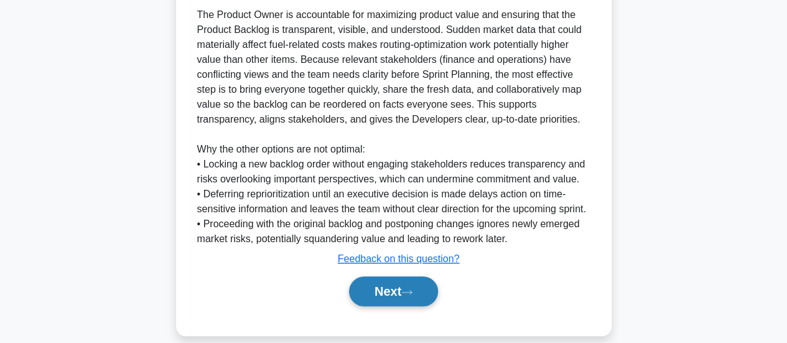
click at [391, 289] on button "Next" at bounding box center [393, 291] width 89 height 30
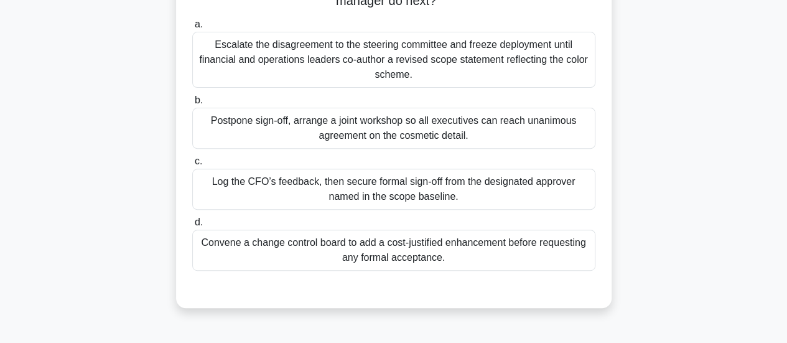
scroll to position [18, 0]
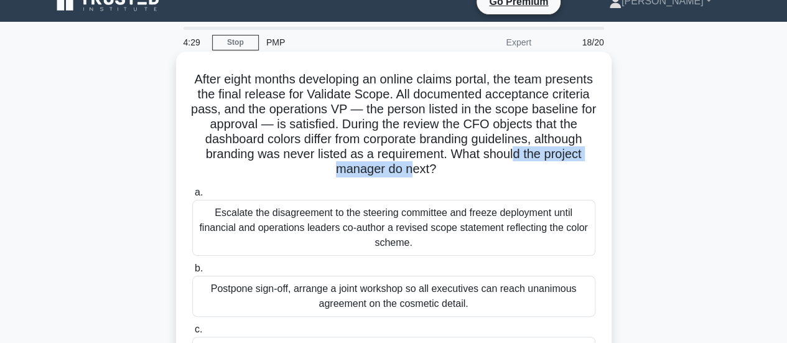
drag, startPoint x: 316, startPoint y: 170, endPoint x: 466, endPoint y: 172, distance: 149.9
click at [466, 172] on h5 "After eight months developing an online claims portal, the team presents the fi…" at bounding box center [394, 125] width 406 height 106
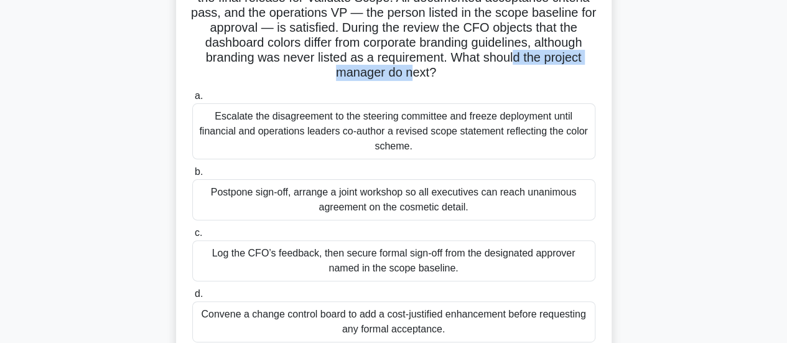
scroll to position [142, 0]
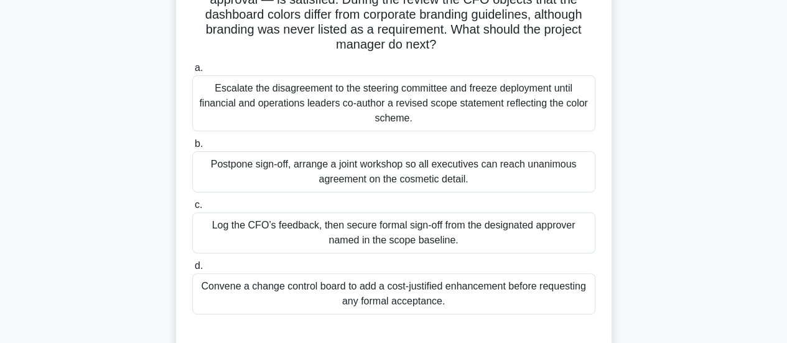
click at [361, 291] on div "Convene a change control board to add a cost-justified enhancement before reque…" at bounding box center [393, 293] width 403 height 41
click at [192, 270] on input "d. Convene a change control board to add a cost-justified enhancement before re…" at bounding box center [192, 266] width 0 height 8
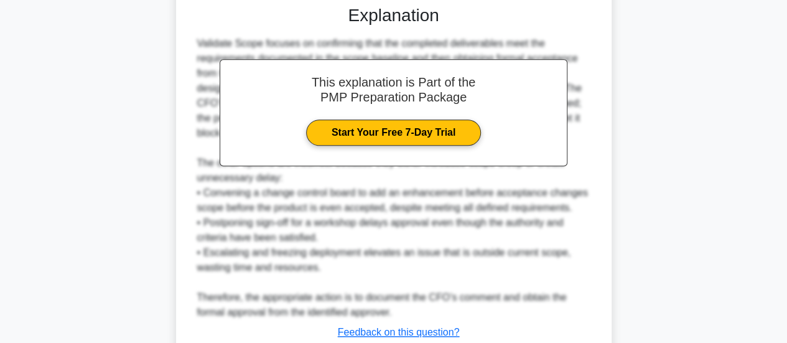
scroll to position [559, 0]
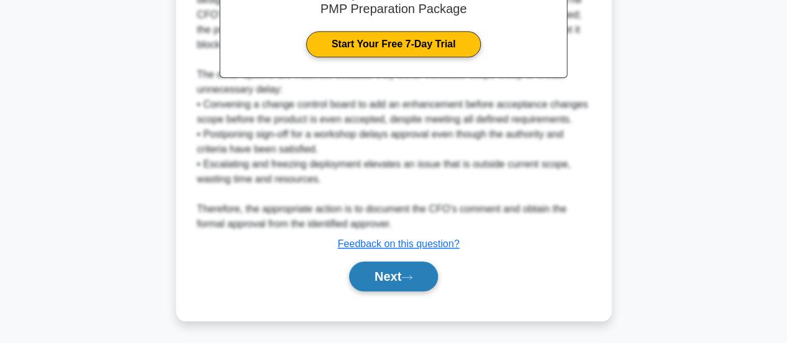
click at [406, 270] on button "Next" at bounding box center [393, 276] width 89 height 30
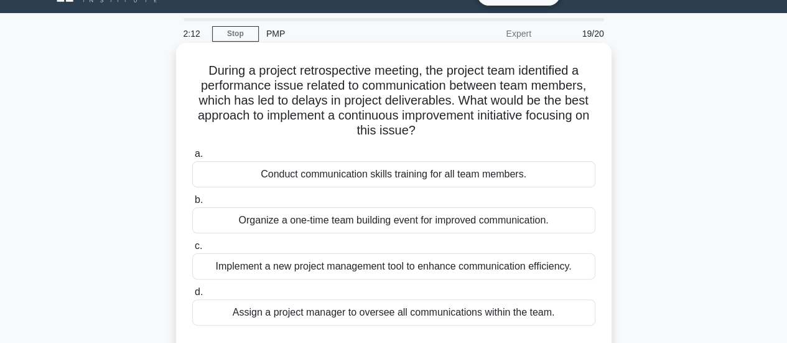
scroll to position [80, 0]
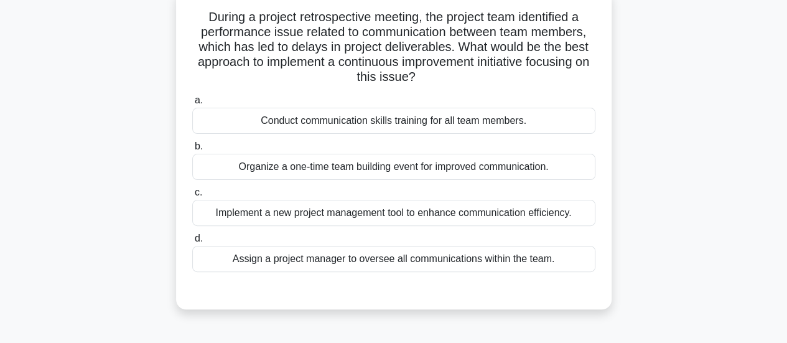
click at [437, 207] on div "Implement a new project management tool to enhance communication efficiency." at bounding box center [393, 213] width 403 height 26
click at [192, 197] on input "c. Implement a new project management tool to enhance communication efficiency." at bounding box center [192, 193] width 0 height 8
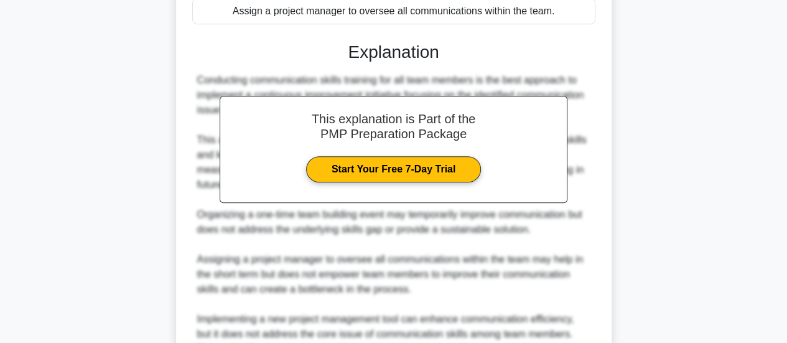
scroll to position [469, 0]
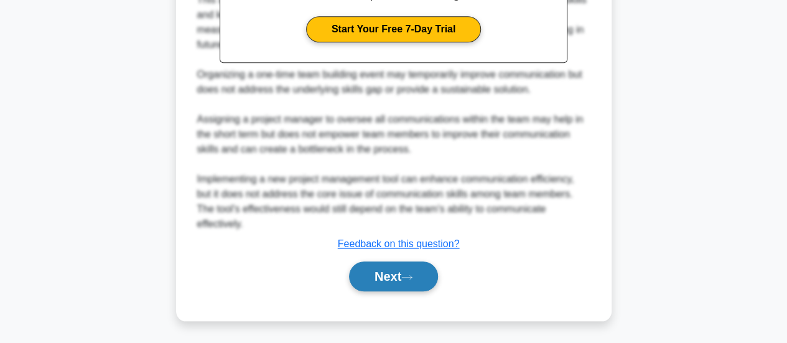
click at [388, 279] on button "Next" at bounding box center [393, 276] width 89 height 30
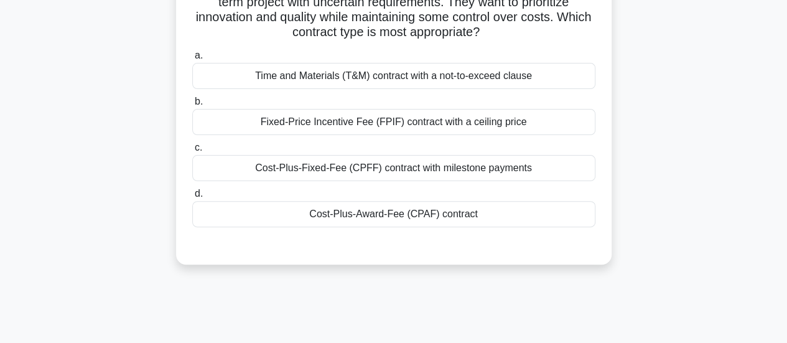
scroll to position [0, 0]
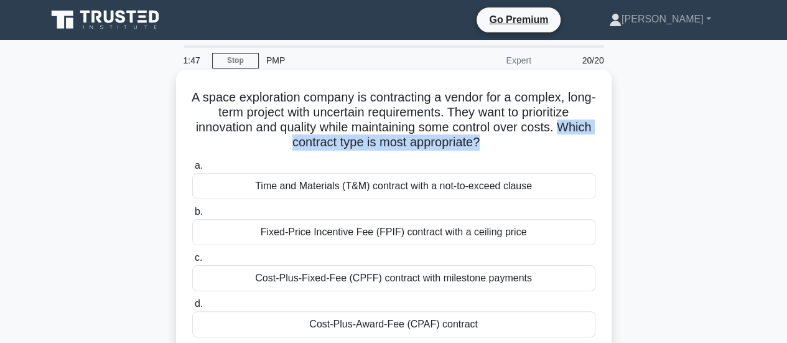
drag, startPoint x: 266, startPoint y: 141, endPoint x: 498, endPoint y: 149, distance: 232.2
click at [498, 149] on h5 "A space exploration company is contracting a vendor for a complex, long-term pr…" at bounding box center [394, 120] width 406 height 61
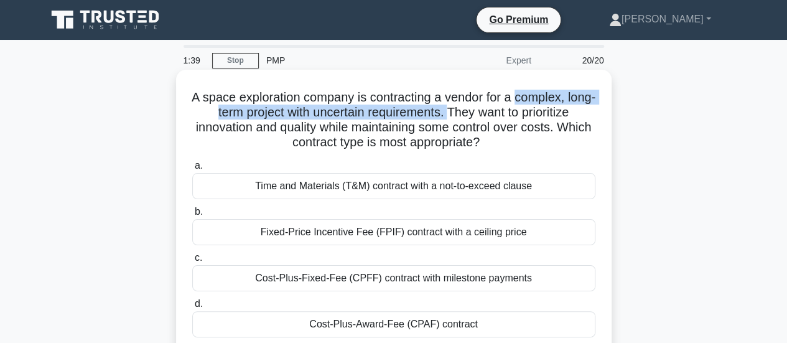
drag, startPoint x: 534, startPoint y: 98, endPoint x: 467, endPoint y: 118, distance: 69.9
click at [467, 118] on h5 "A space exploration company is contracting a vendor for a complex, long-term pr…" at bounding box center [394, 120] width 406 height 61
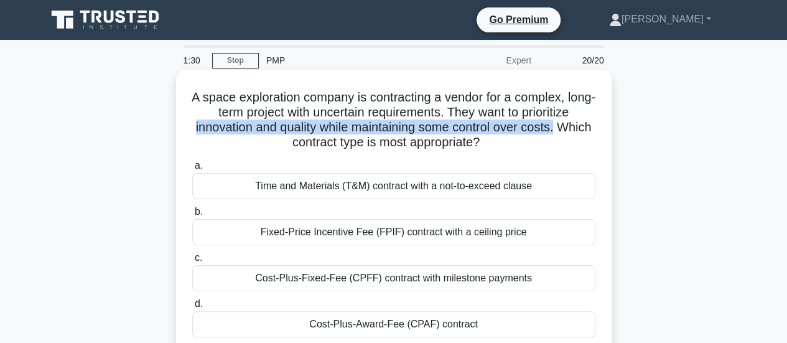
drag, startPoint x: 207, startPoint y: 124, endPoint x: 584, endPoint y: 129, distance: 377.0
click at [584, 129] on h5 "A space exploration company is contracting a vendor for a complex, long-term pr…" at bounding box center [394, 120] width 406 height 61
click at [293, 238] on div "Fixed-Price Incentive Fee (FPIF) contract with a ceiling price" at bounding box center [393, 232] width 403 height 26
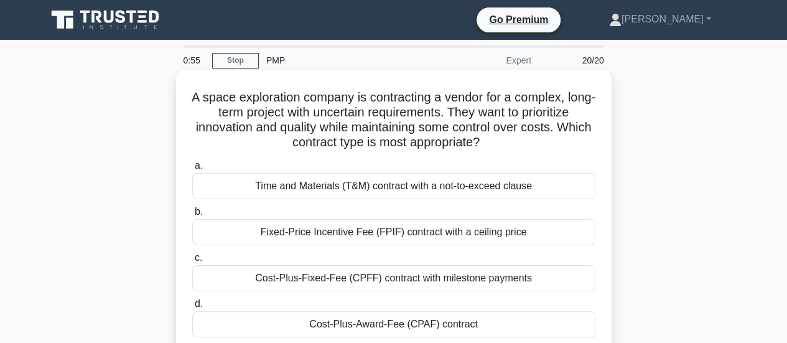
click at [322, 240] on div "Fixed-Price Incentive Fee (FPIF) contract with a ceiling price" at bounding box center [393, 232] width 403 height 26
click at [192, 216] on input "b. Fixed-Price Incentive Fee (FPIF) contract with a ceiling price" at bounding box center [192, 212] width 0 height 8
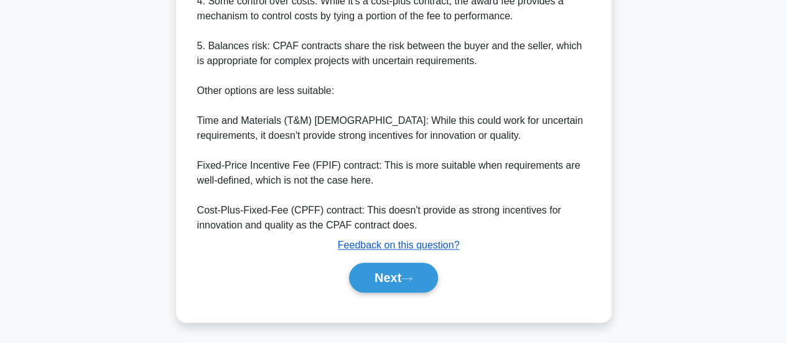
scroll to position [574, 0]
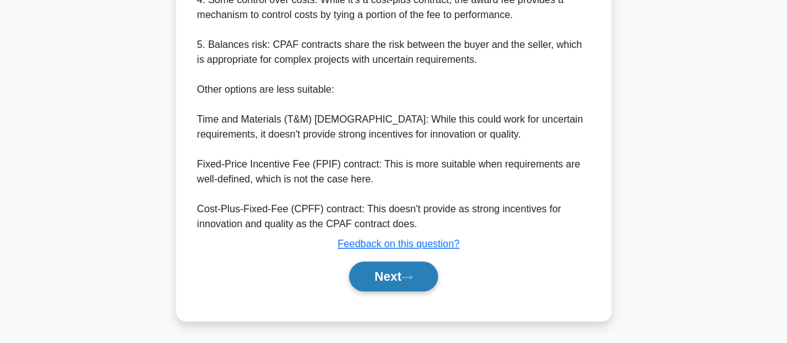
click at [380, 272] on button "Next" at bounding box center [393, 276] width 89 height 30
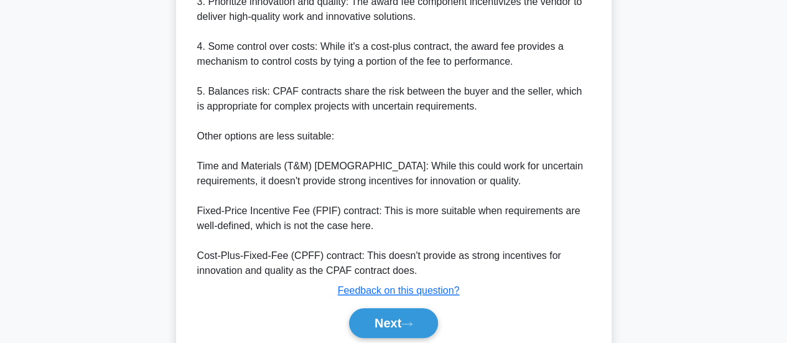
scroll to position [511, 0]
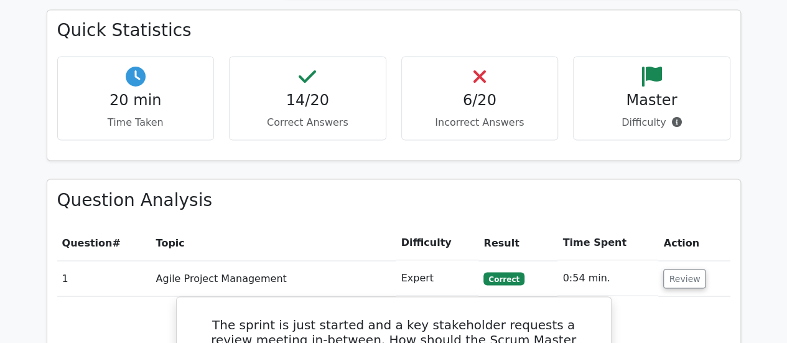
scroll to position [1058, 0]
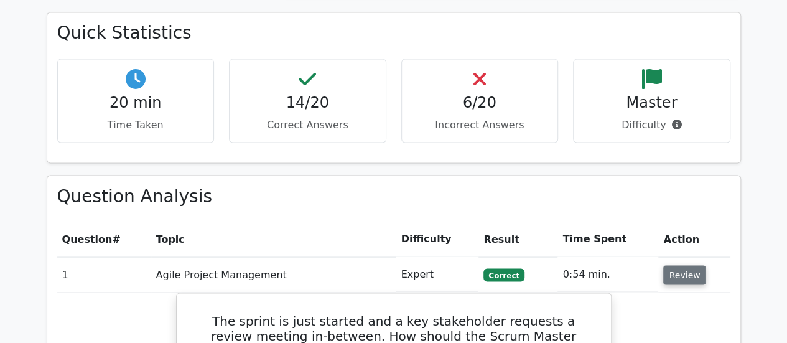
click at [669, 265] on button "Review" at bounding box center [684, 274] width 42 height 19
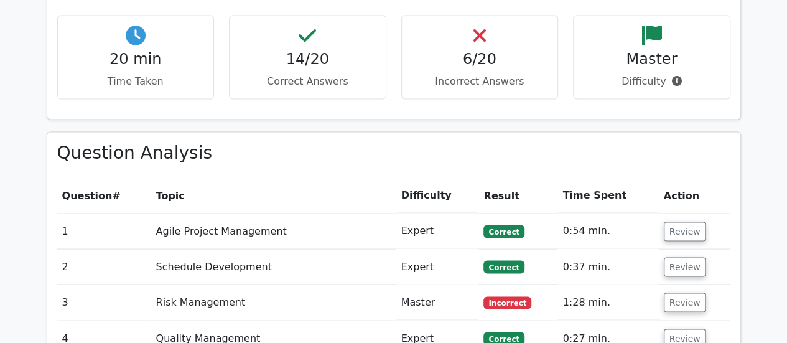
scroll to position [1120, 0]
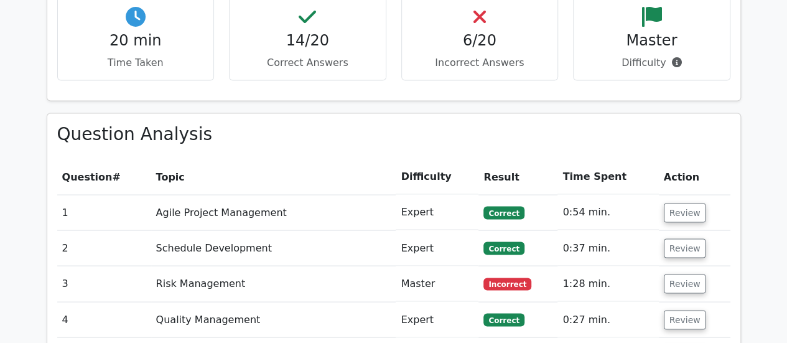
click at [701, 266] on td "Review" at bounding box center [695, 283] width 72 height 35
click at [667, 274] on button "Review" at bounding box center [685, 283] width 42 height 19
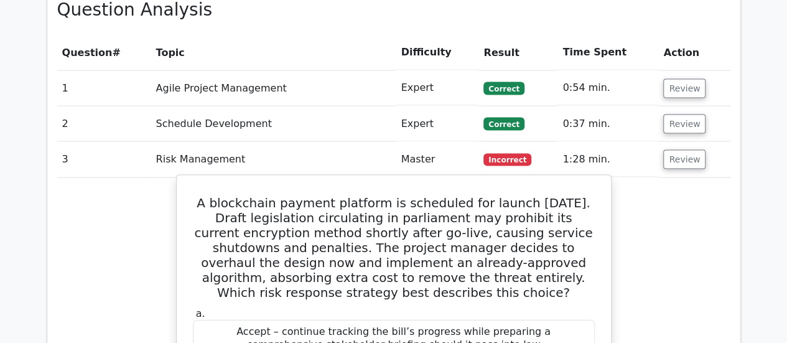
scroll to position [1244, 0]
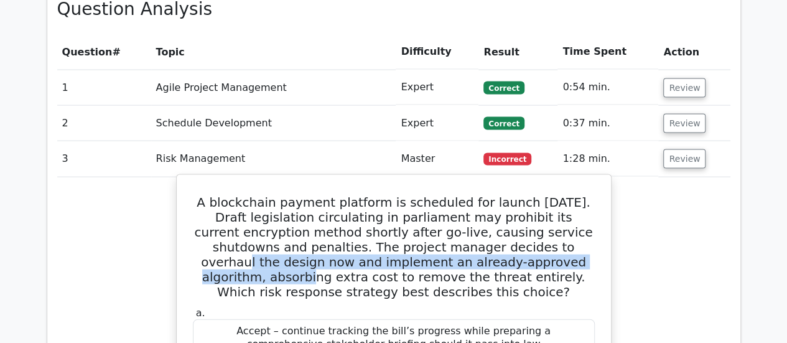
drag, startPoint x: 458, startPoint y: 189, endPoint x: 463, endPoint y: 206, distance: 18.3
click at [463, 206] on h5 "A blockchain payment platform is scheduled for launch in six months. Draft legi…" at bounding box center [394, 247] width 404 height 105
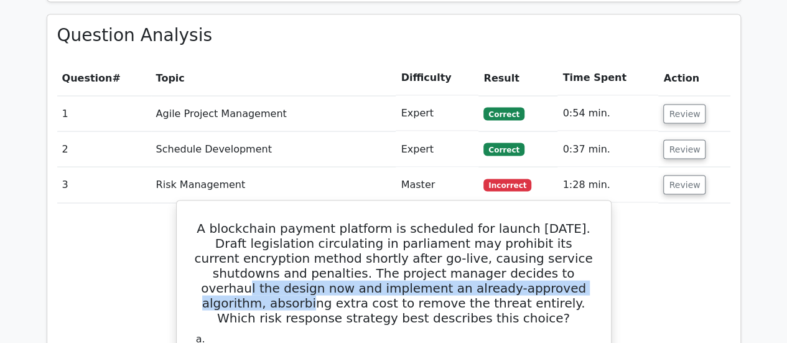
scroll to position [1182, 0]
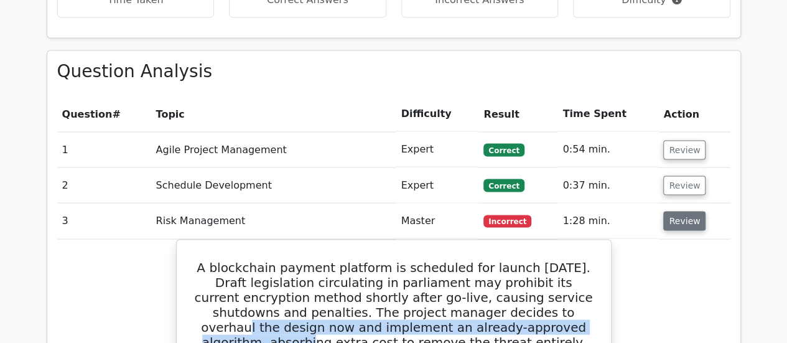
click at [677, 212] on button "Review" at bounding box center [684, 221] width 42 height 19
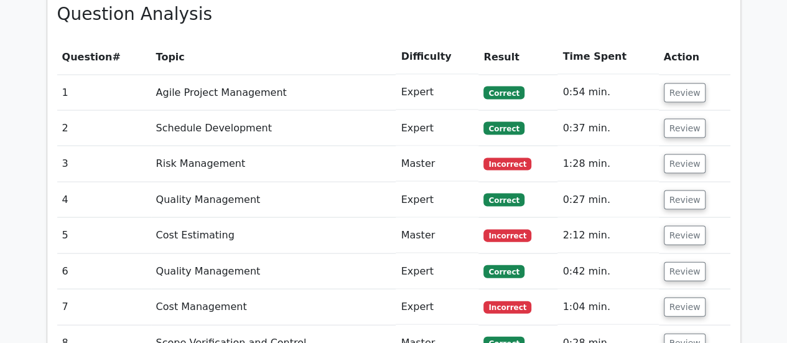
scroll to position [1307, 0]
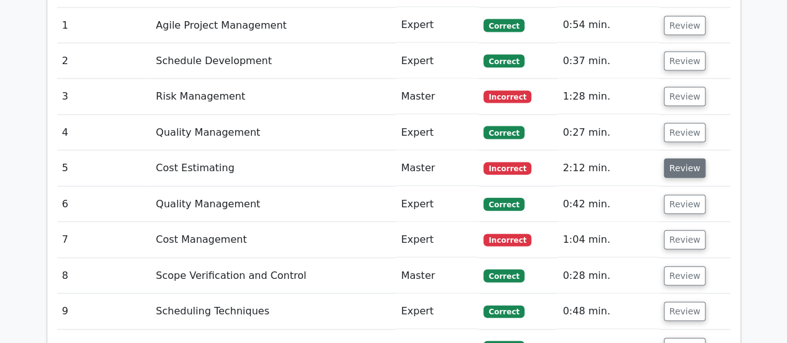
click at [679, 159] on button "Review" at bounding box center [685, 168] width 42 height 19
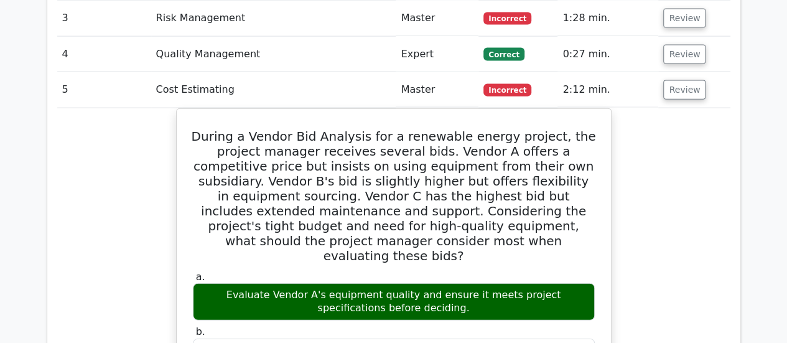
scroll to position [1244, 0]
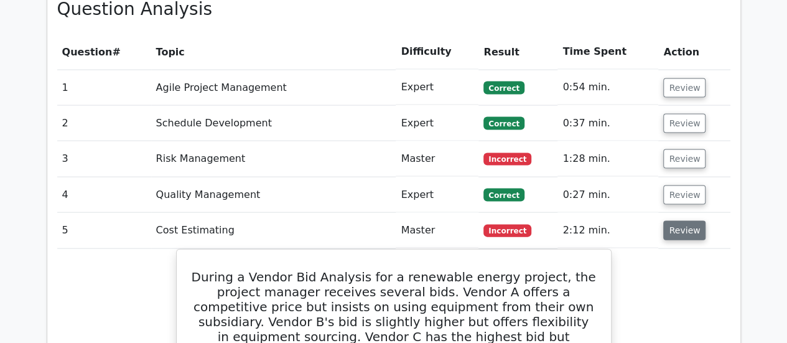
click at [682, 221] on button "Review" at bounding box center [684, 230] width 42 height 19
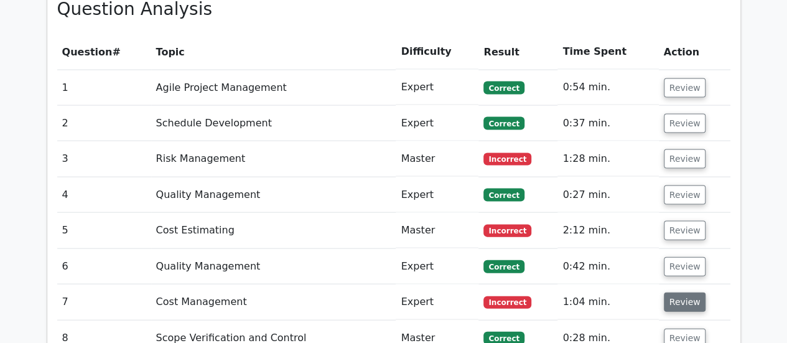
click at [676, 292] on button "Review" at bounding box center [685, 301] width 42 height 19
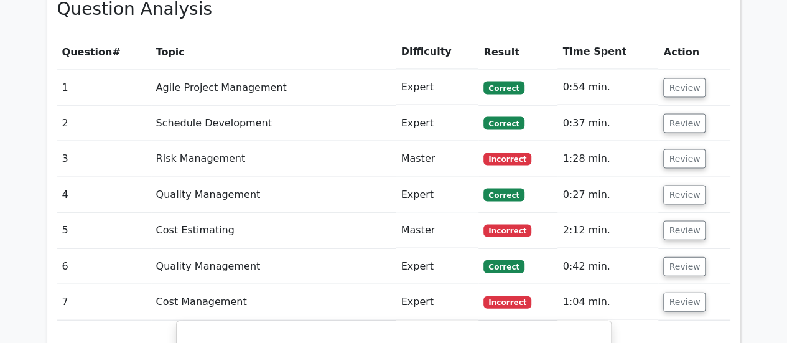
scroll to position [1493, 0]
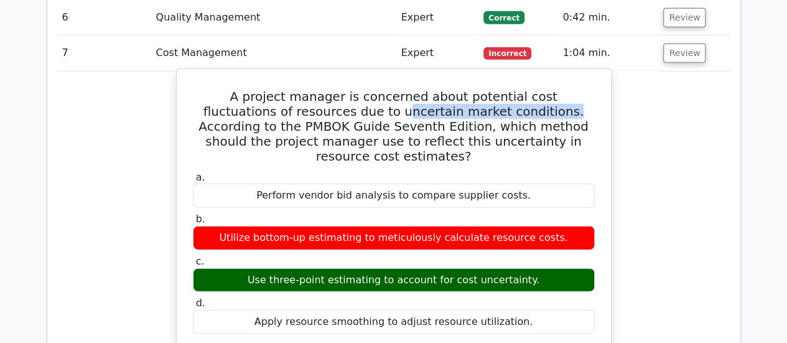
drag, startPoint x: 294, startPoint y: 47, endPoint x: 450, endPoint y: 47, distance: 156.2
click at [450, 89] on h5 "A project manager is concerned about potential cost fluctuations of resources d…" at bounding box center [394, 126] width 404 height 75
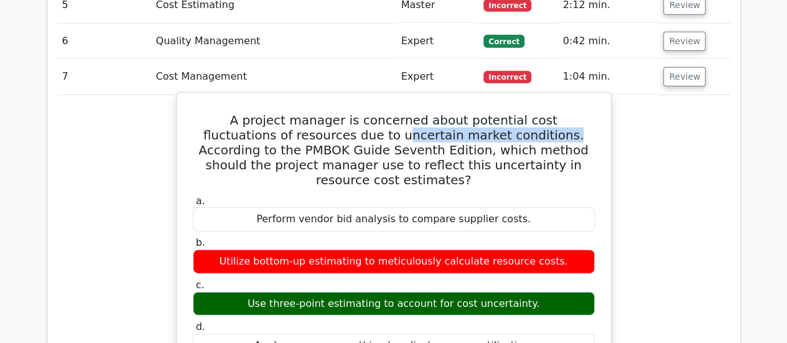
scroll to position [1369, 0]
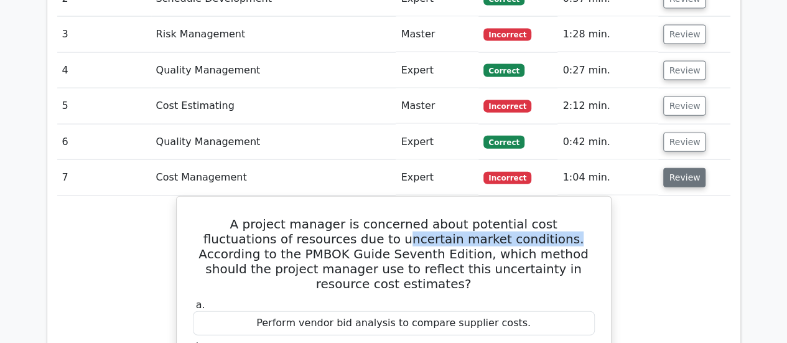
click at [673, 168] on button "Review" at bounding box center [684, 177] width 42 height 19
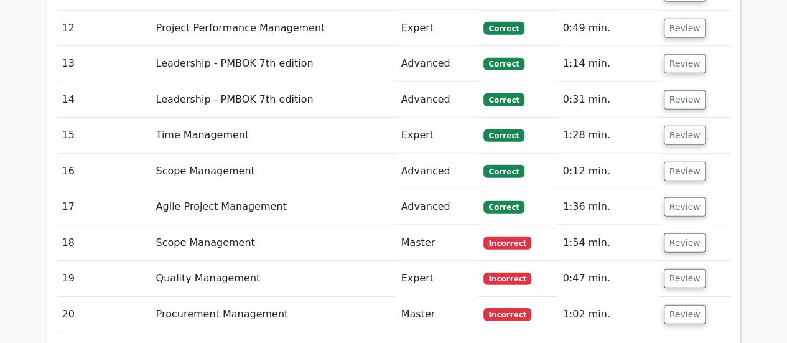
scroll to position [1742, 0]
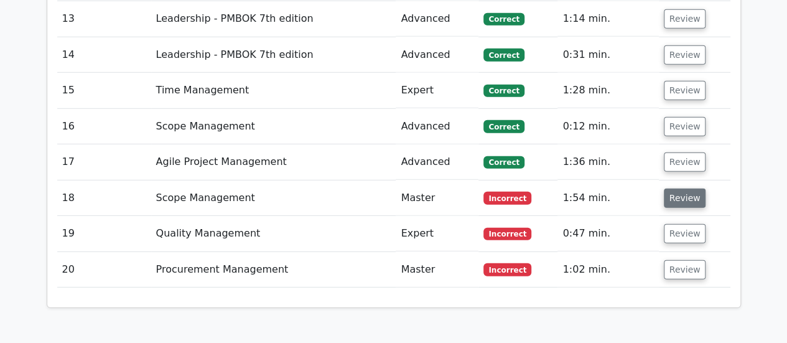
click at [676, 189] on button "Review" at bounding box center [685, 198] width 42 height 19
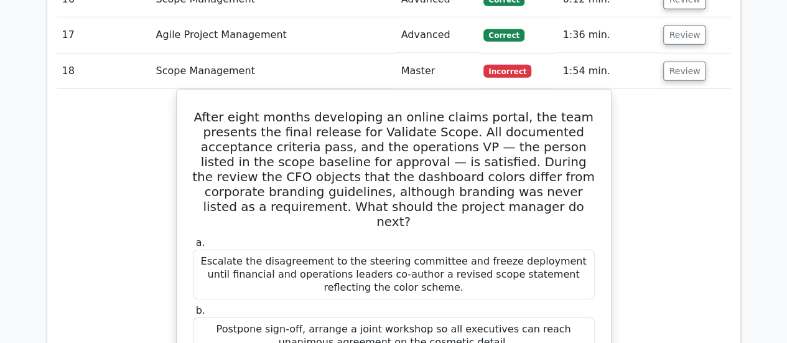
scroll to position [1866, 0]
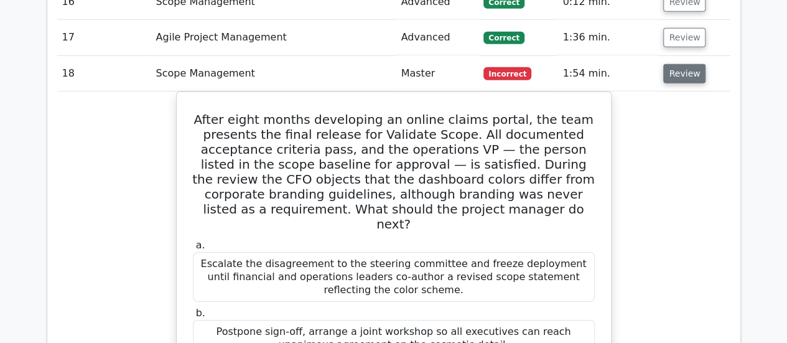
click at [686, 64] on button "Review" at bounding box center [684, 73] width 42 height 19
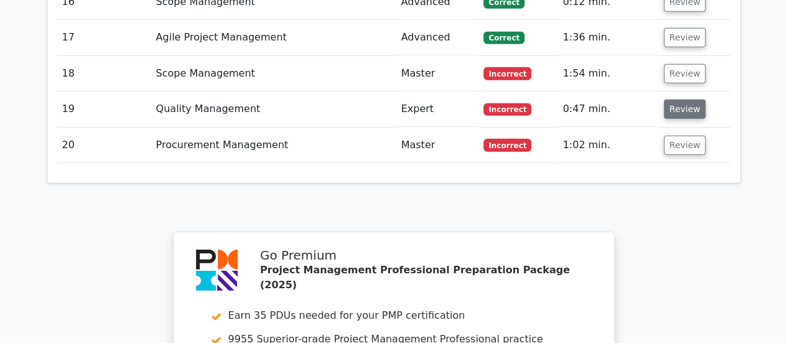
click at [671, 100] on button "Review" at bounding box center [685, 109] width 42 height 19
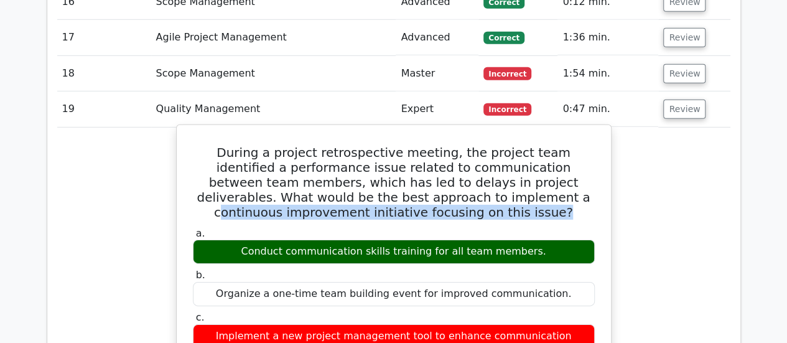
drag, startPoint x: 349, startPoint y: 129, endPoint x: 504, endPoint y: 140, distance: 155.3
click at [504, 145] on h5 "During a project retrospective meeting, the project team identified a performan…" at bounding box center [394, 182] width 404 height 75
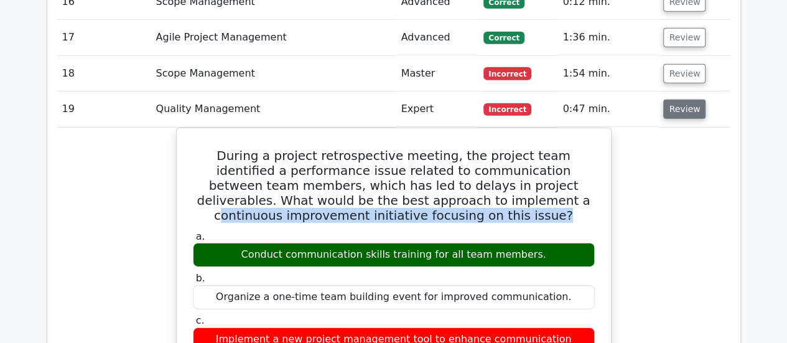
click at [688, 100] on button "Review" at bounding box center [684, 109] width 42 height 19
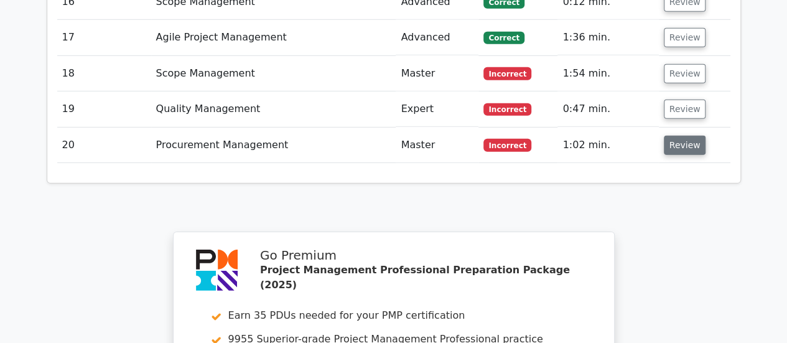
click at [679, 136] on button "Review" at bounding box center [685, 145] width 42 height 19
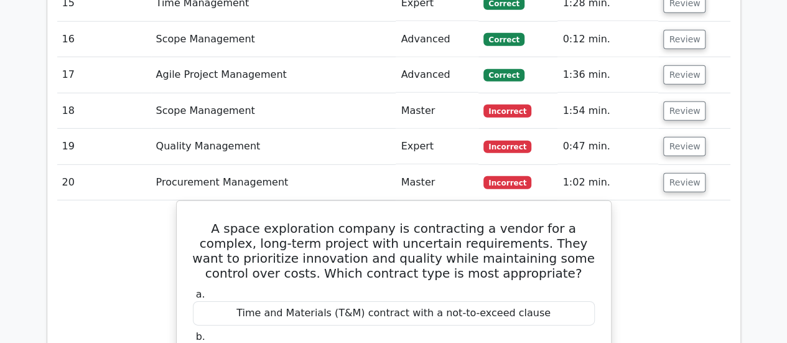
scroll to position [1804, 0]
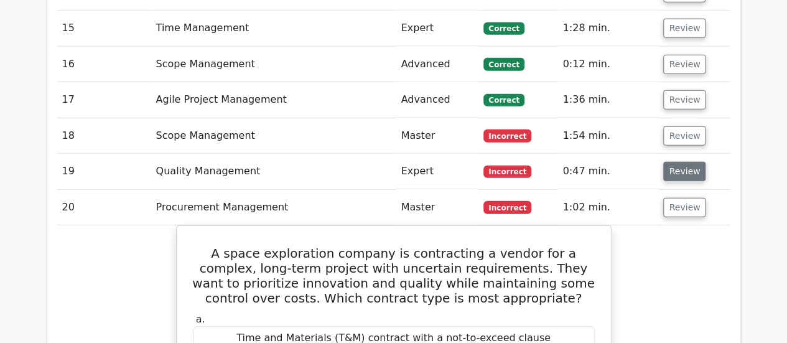
click at [683, 162] on button "Review" at bounding box center [684, 171] width 42 height 19
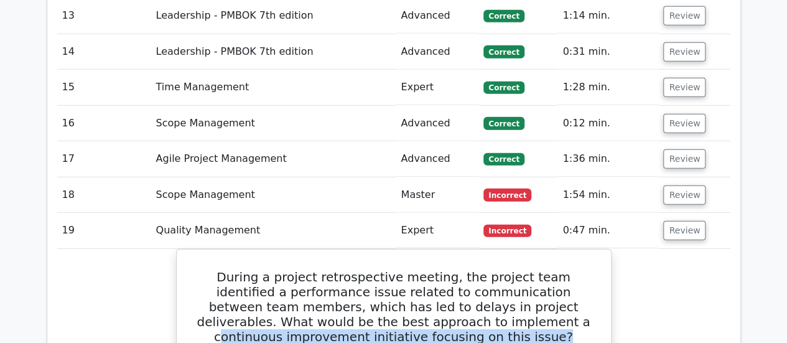
scroll to position [1742, 0]
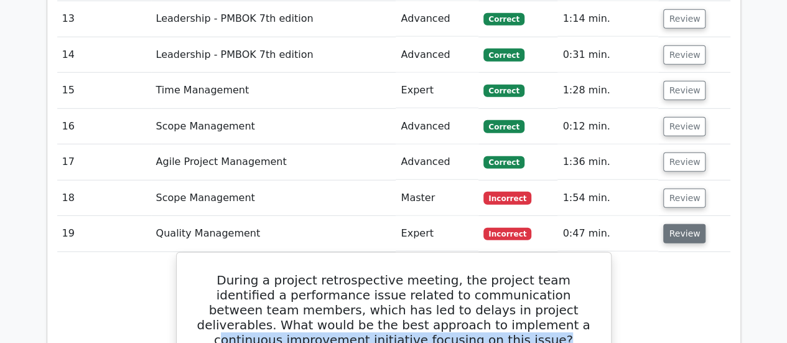
click at [673, 224] on button "Review" at bounding box center [684, 233] width 42 height 19
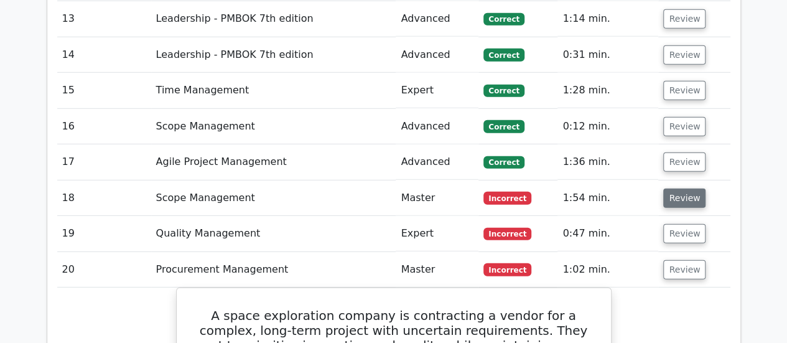
click at [679, 189] on button "Review" at bounding box center [684, 198] width 42 height 19
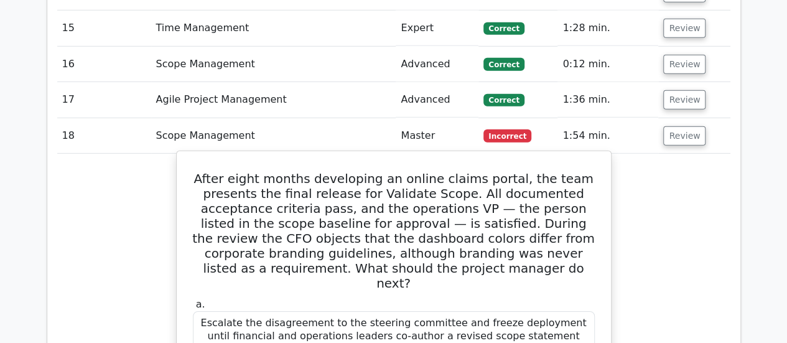
scroll to position [1680, 0]
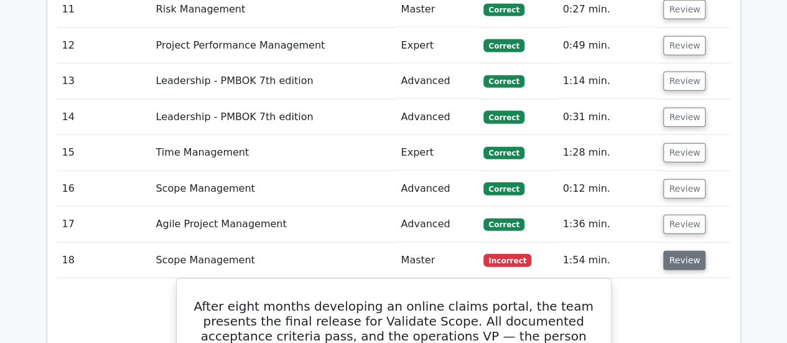
click at [673, 251] on button "Review" at bounding box center [684, 260] width 42 height 19
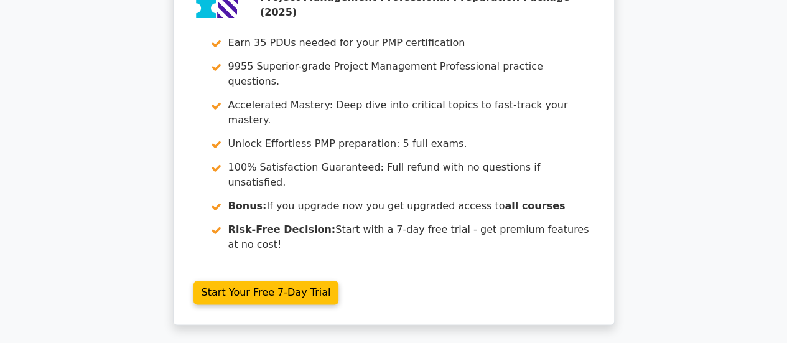
scroll to position [2986, 0]
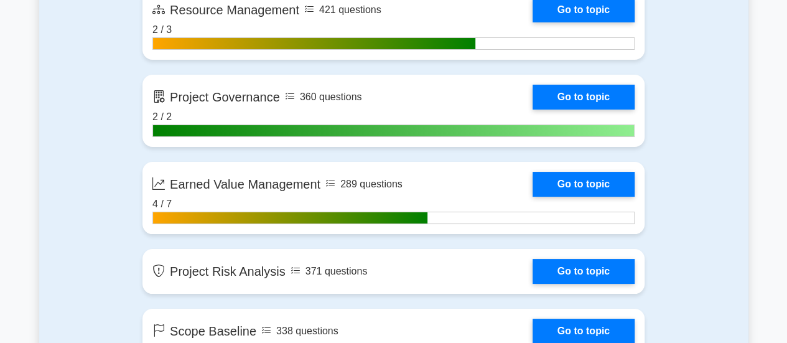
scroll to position [2302, 0]
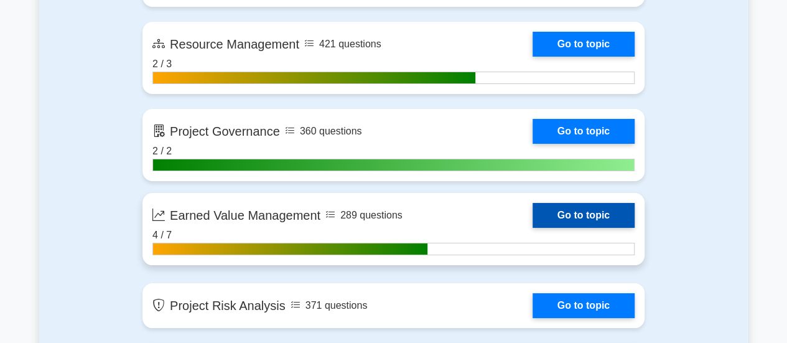
click at [561, 218] on link "Go to topic" at bounding box center [584, 215] width 102 height 25
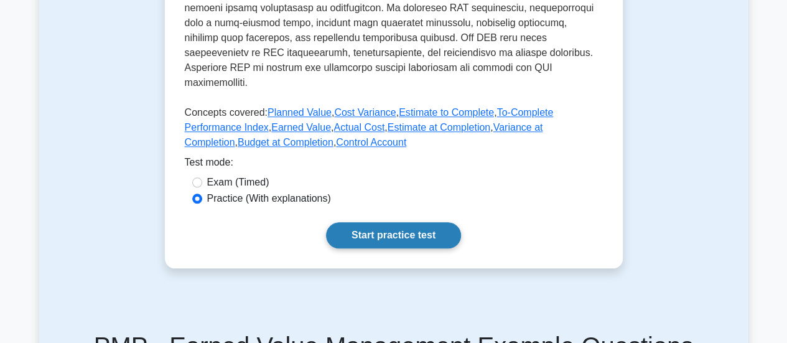
scroll to position [534, 0]
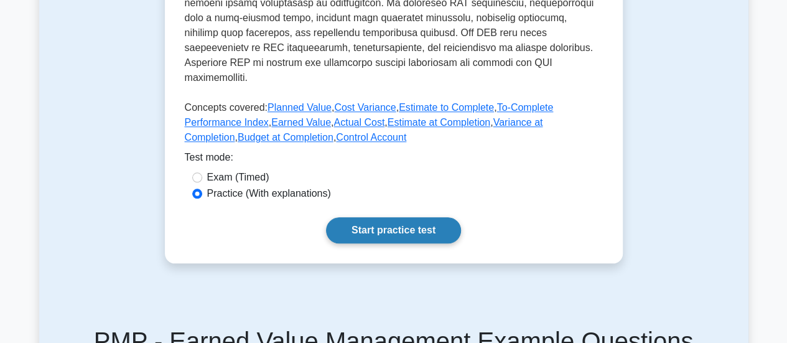
click at [421, 218] on link "Start practice test" at bounding box center [393, 230] width 135 height 26
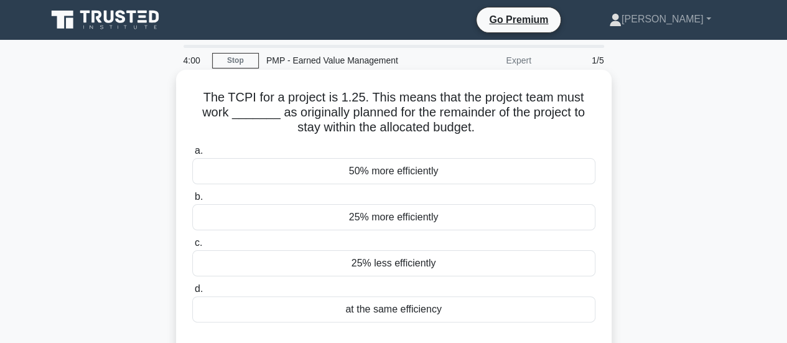
click at [386, 262] on div "25% less efficiently" at bounding box center [393, 263] width 403 height 26
click at [192, 247] on input "c. 25% less efficiently" at bounding box center [192, 243] width 0 height 8
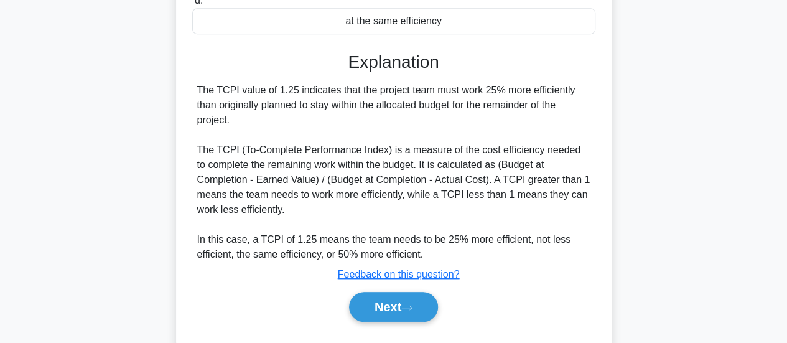
scroll to position [311, 0]
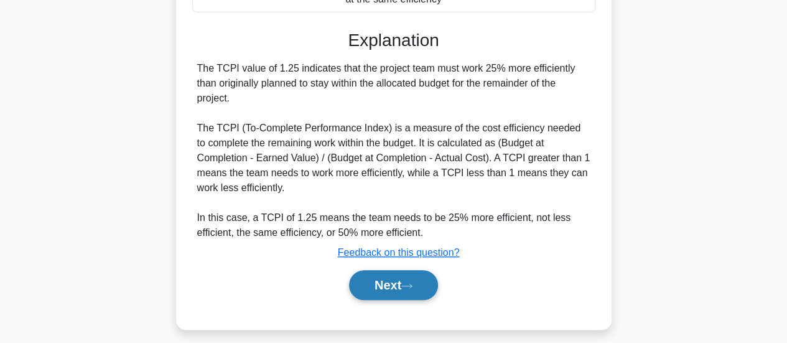
click at [382, 286] on button "Next" at bounding box center [393, 285] width 89 height 30
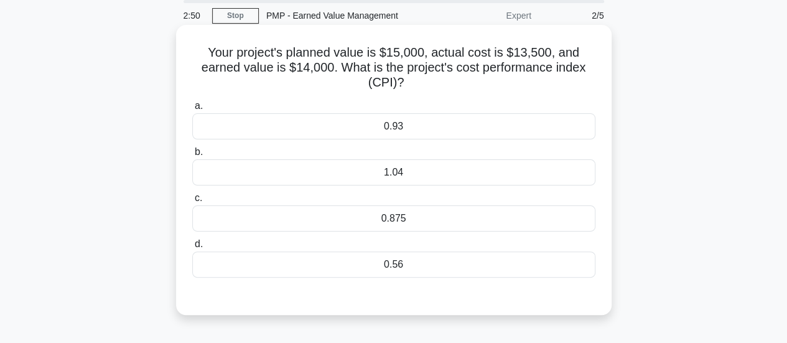
scroll to position [62, 0]
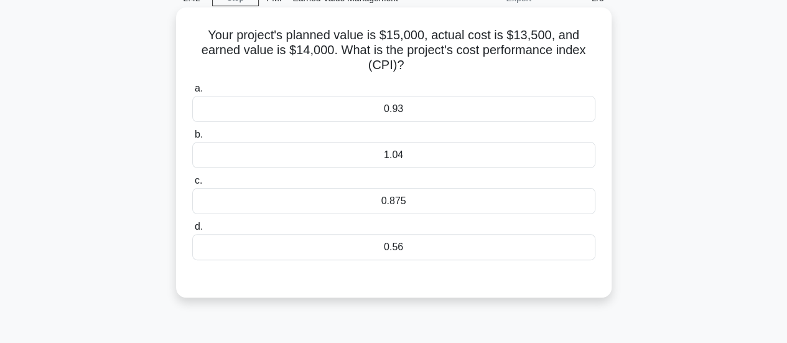
click at [417, 160] on div "1.04" at bounding box center [393, 155] width 403 height 26
click at [192, 139] on input "b. 1.04" at bounding box center [192, 135] width 0 height 8
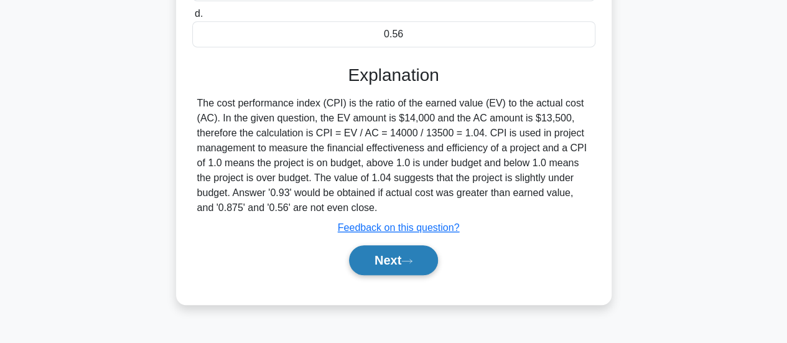
scroll to position [311, 0]
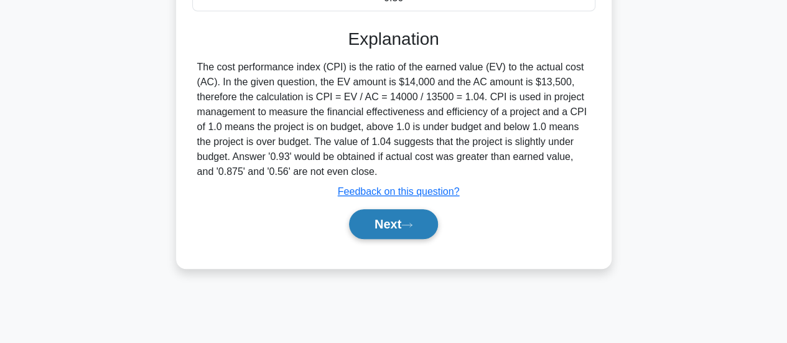
click at [396, 220] on button "Next" at bounding box center [393, 224] width 89 height 30
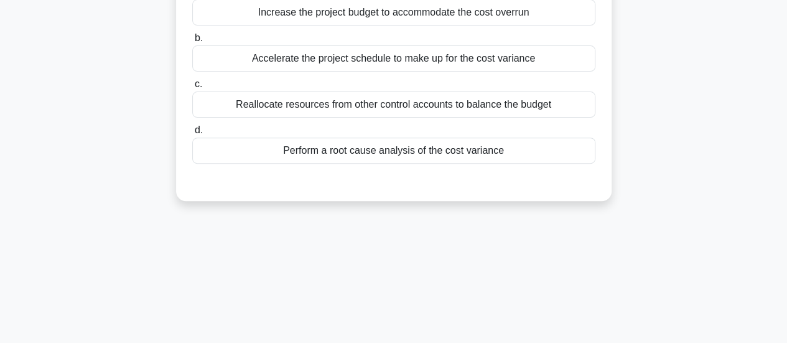
scroll to position [0, 0]
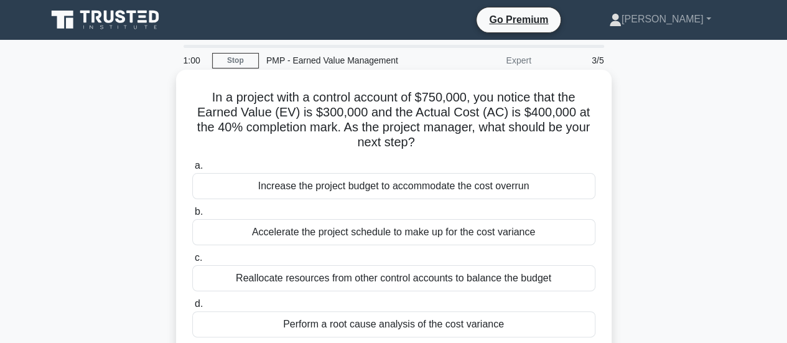
click at [403, 233] on div "Accelerate the project schedule to make up for the cost variance" at bounding box center [393, 232] width 403 height 26
click at [192, 216] on input "b. Accelerate the project schedule to make up for the cost variance" at bounding box center [192, 212] width 0 height 8
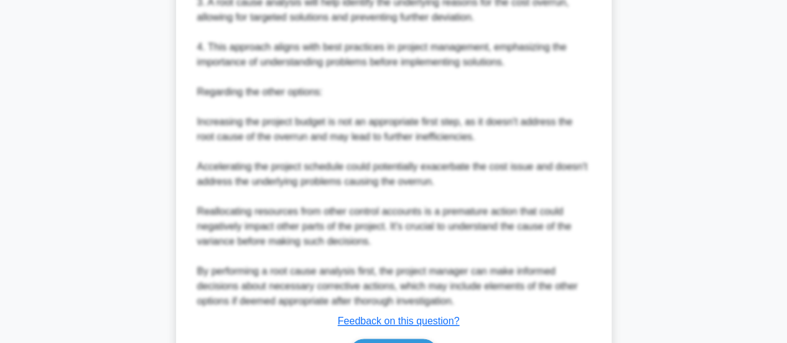
scroll to position [633, 0]
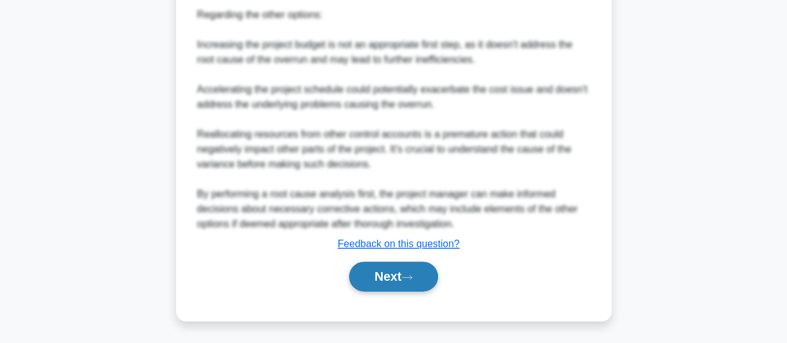
click at [398, 273] on button "Next" at bounding box center [393, 276] width 89 height 30
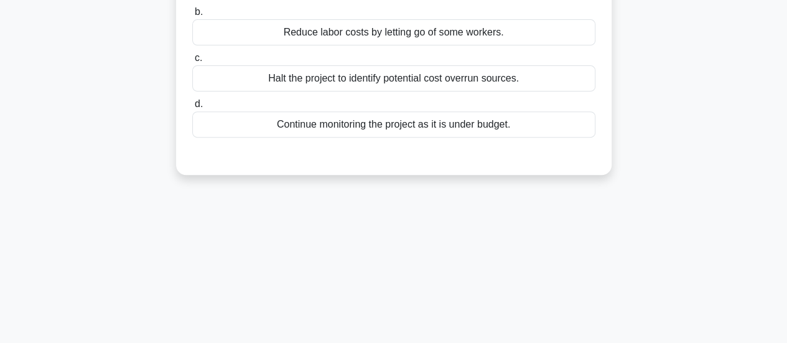
scroll to position [18, 0]
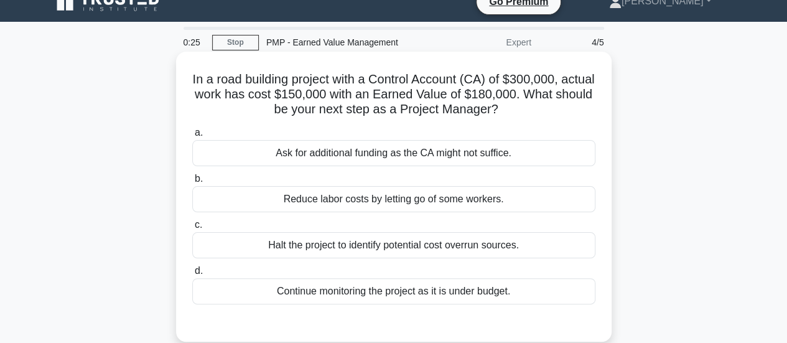
click at [475, 296] on div "Continue monitoring the project as it is under budget." at bounding box center [393, 291] width 403 height 26
click at [192, 275] on input "d. Continue monitoring the project as it is under budget." at bounding box center [192, 271] width 0 height 8
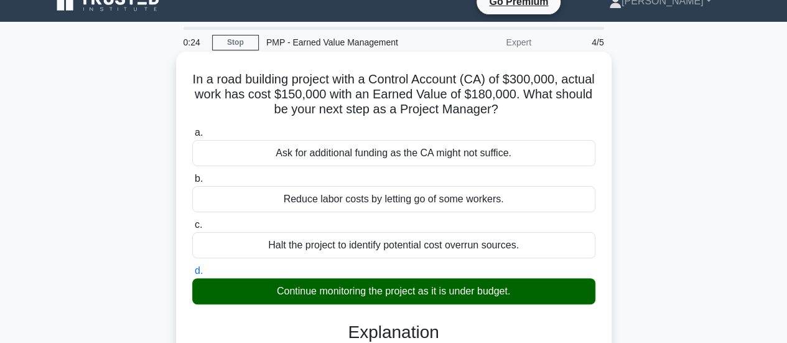
scroll to position [329, 0]
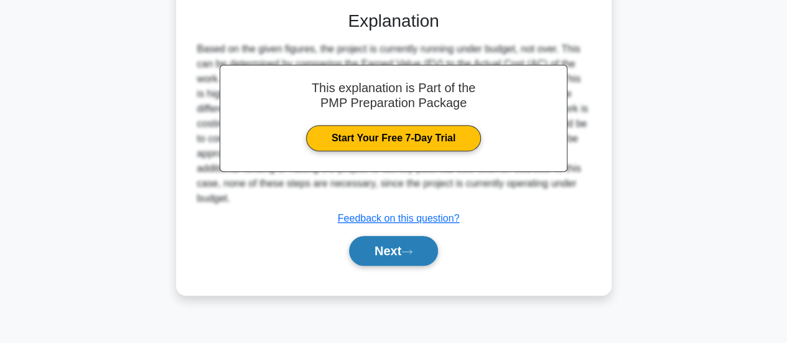
click at [414, 261] on button "Next" at bounding box center [393, 251] width 89 height 30
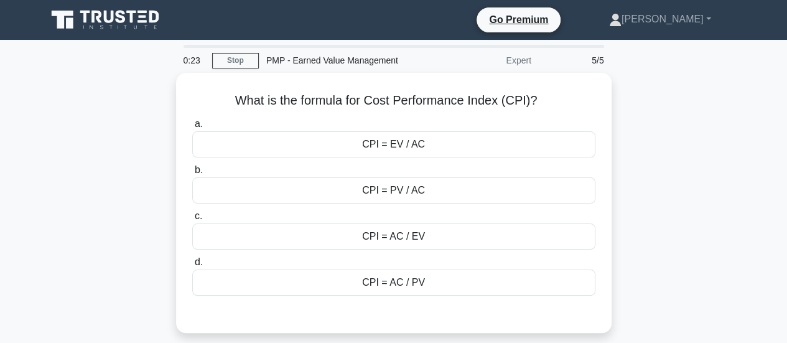
scroll to position [0, 0]
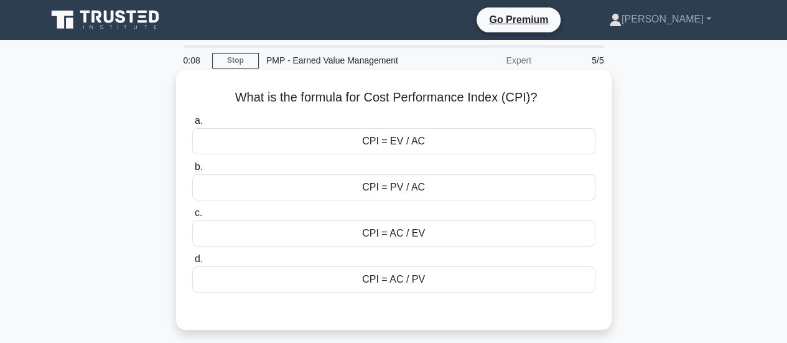
click at [399, 142] on div "CPI = EV / AC" at bounding box center [393, 141] width 403 height 26
click at [192, 125] on input "a. CPI = EV / AC" at bounding box center [192, 121] width 0 height 8
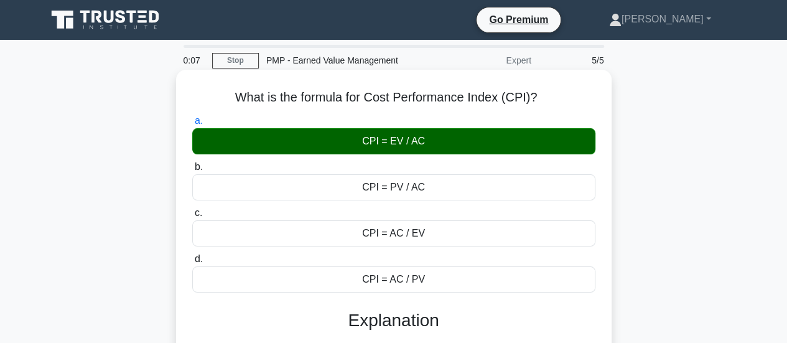
scroll to position [249, 0]
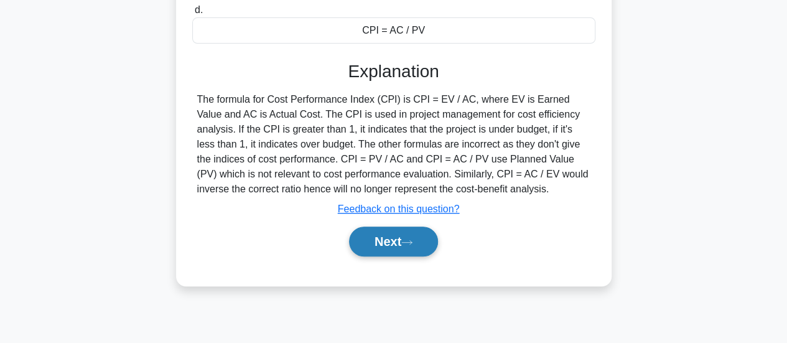
click at [386, 248] on button "Next" at bounding box center [393, 241] width 89 height 30
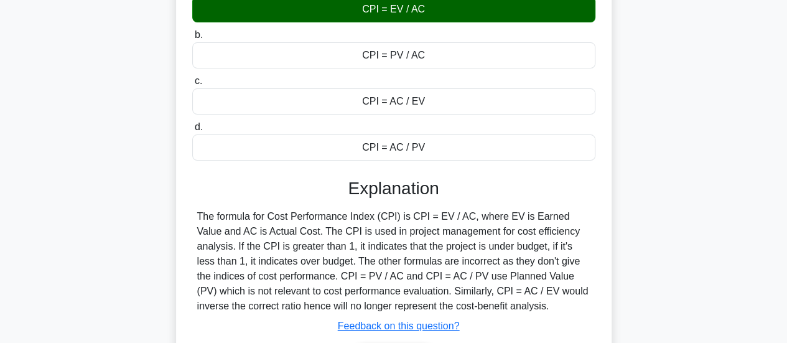
scroll to position [0, 0]
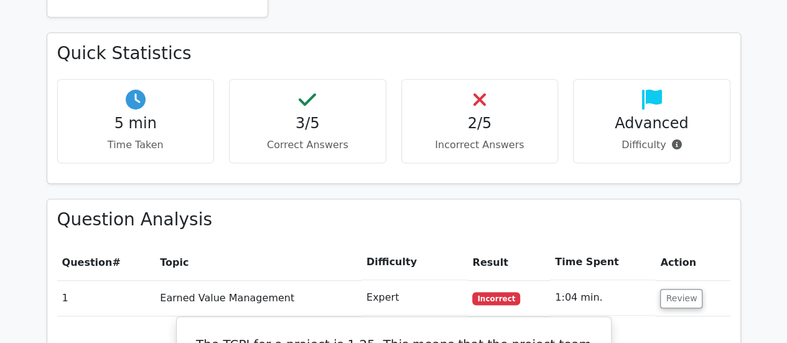
scroll to position [747, 0]
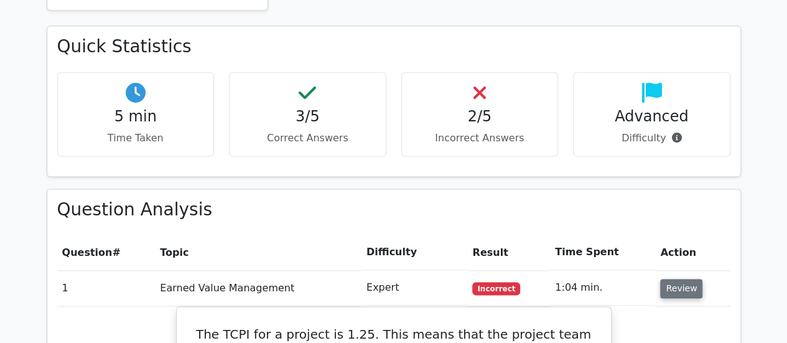
click at [660, 279] on button "Review" at bounding box center [681, 288] width 42 height 19
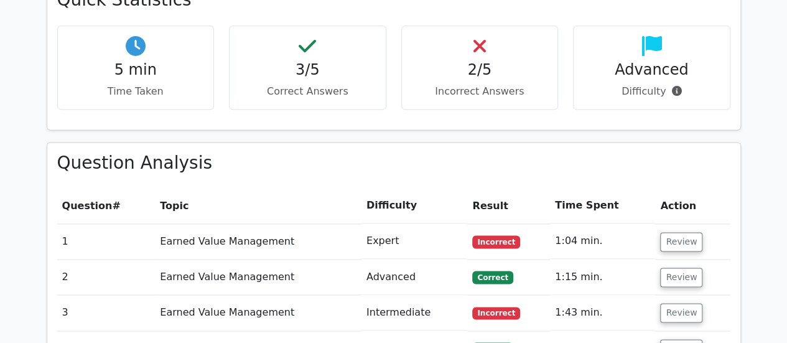
scroll to position [871, 0]
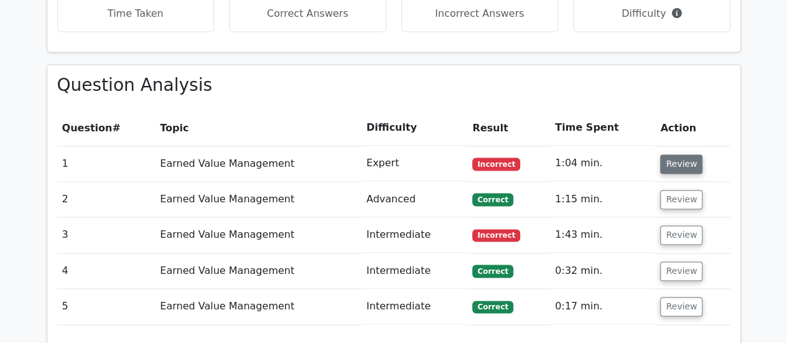
click at [690, 154] on button "Review" at bounding box center [681, 163] width 42 height 19
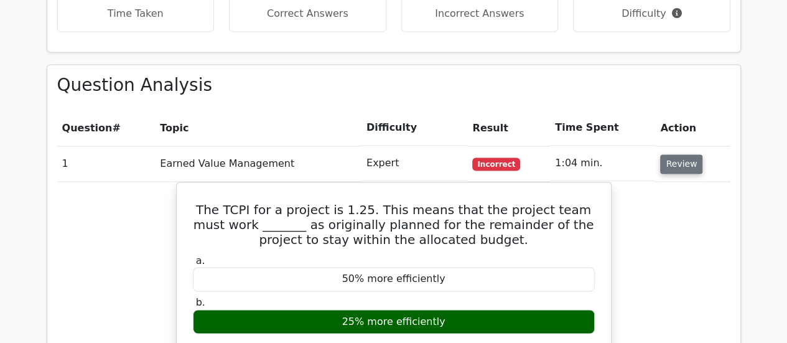
click at [676, 154] on button "Review" at bounding box center [681, 163] width 42 height 19
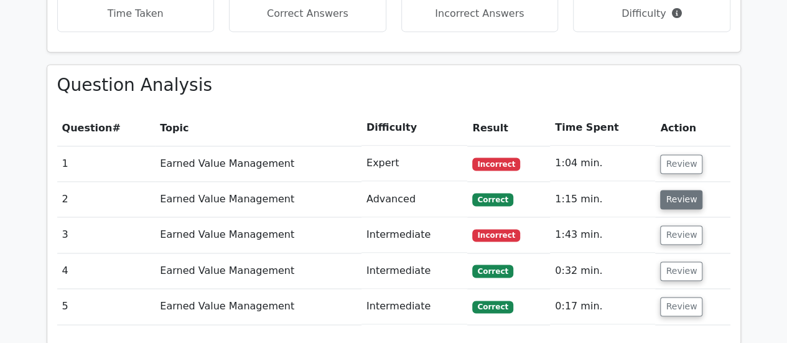
click at [679, 190] on button "Review" at bounding box center [681, 199] width 42 height 19
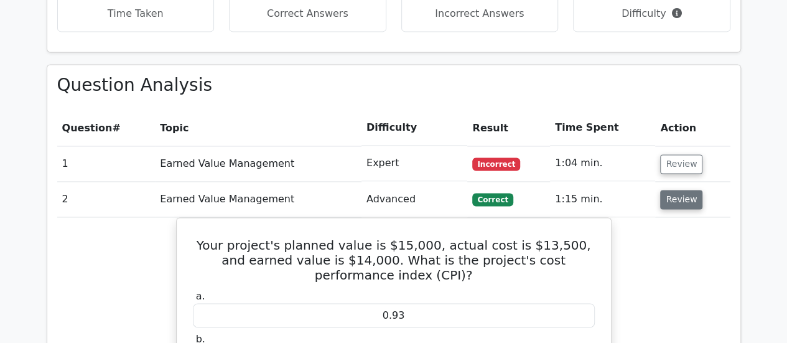
click at [673, 190] on button "Review" at bounding box center [681, 199] width 42 height 19
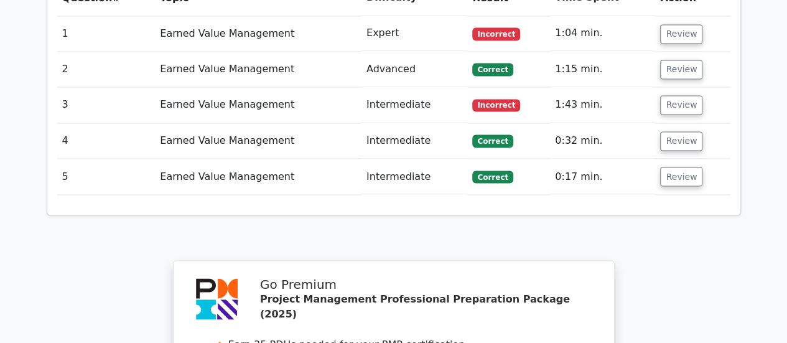
scroll to position [933, 0]
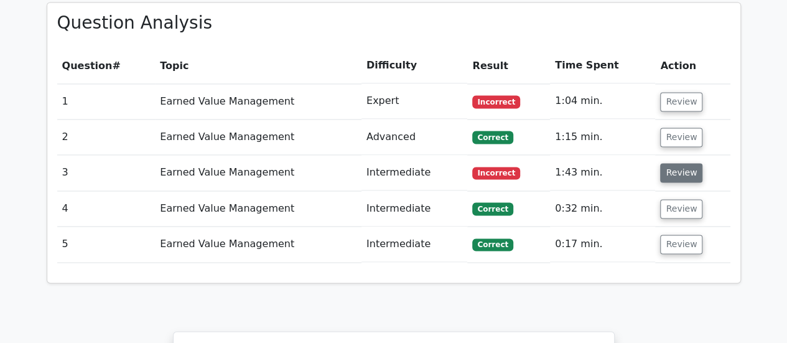
click at [673, 163] on button "Review" at bounding box center [681, 172] width 42 height 19
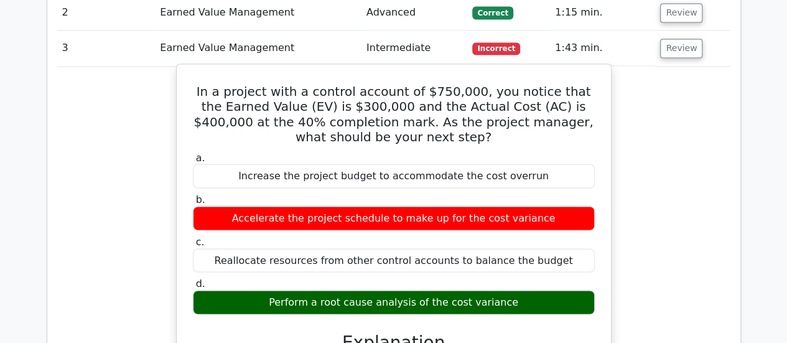
scroll to position [995, 0]
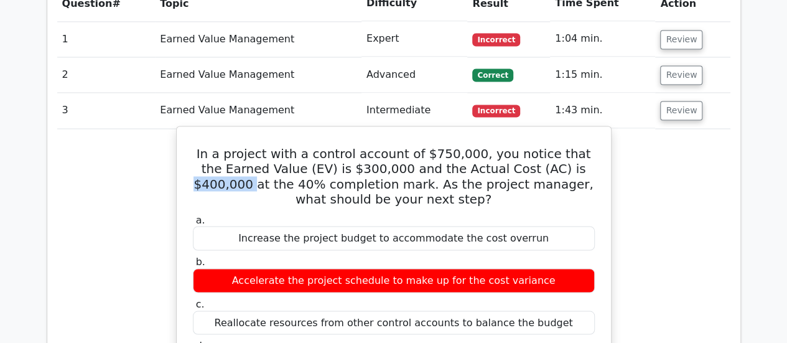
drag, startPoint x: 516, startPoint y: 108, endPoint x: 578, endPoint y: 109, distance: 62.2
click at [578, 146] on h5 "In a project with a control account of $750,000, you notice that the Earned Val…" at bounding box center [394, 176] width 404 height 60
drag, startPoint x: 314, startPoint y: 104, endPoint x: 363, endPoint y: 101, distance: 48.6
click at [363, 146] on h5 "In a project with a control account of $750,000, you notice that the Earned Val…" at bounding box center [394, 176] width 404 height 60
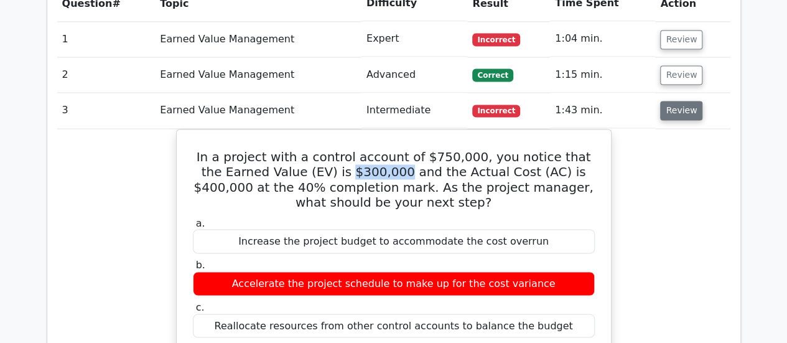
click at [680, 101] on button "Review" at bounding box center [681, 110] width 42 height 19
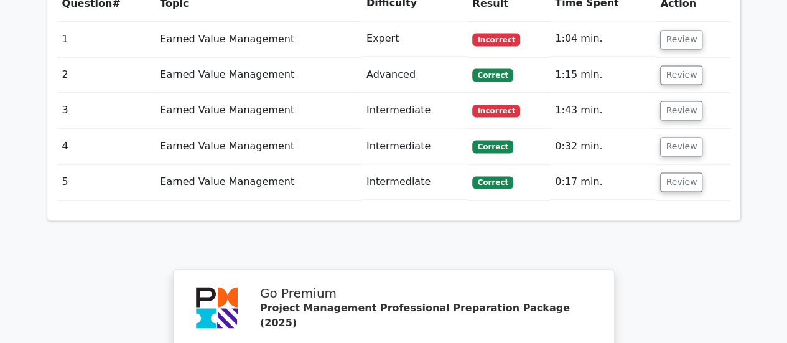
click at [697, 129] on td "Review" at bounding box center [692, 146] width 75 height 35
click at [678, 137] on button "Review" at bounding box center [681, 146] width 42 height 19
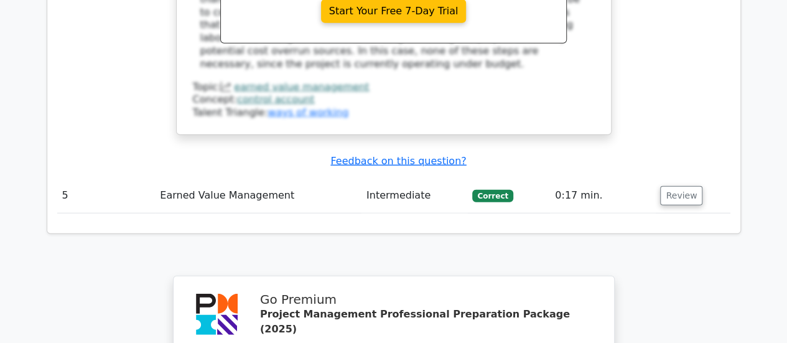
scroll to position [1555, 0]
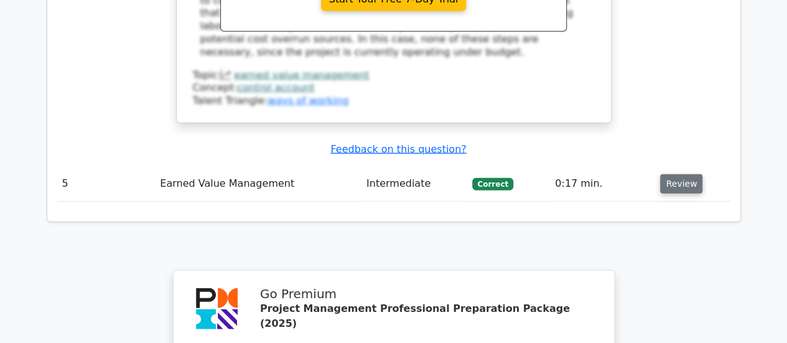
click at [669, 174] on button "Review" at bounding box center [681, 183] width 42 height 19
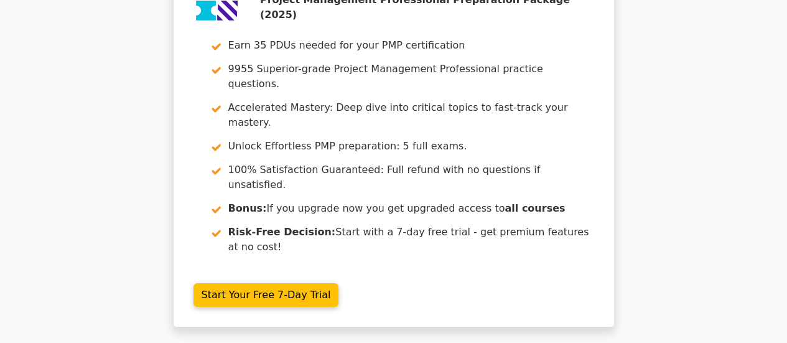
scroll to position [2385, 0]
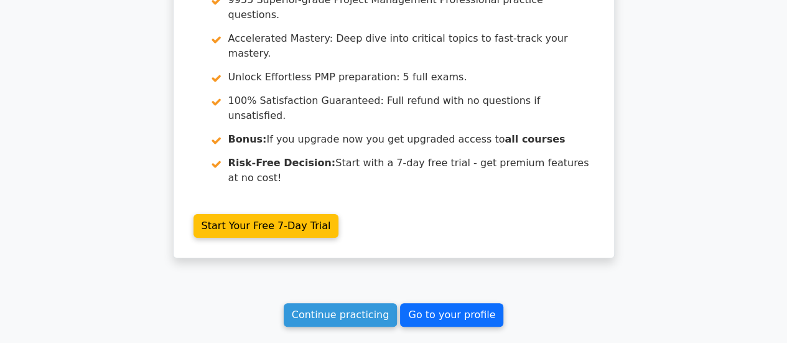
click at [452, 303] on link "Go to your profile" at bounding box center [451, 315] width 103 height 24
